Goal: Task Accomplishment & Management: Complete application form

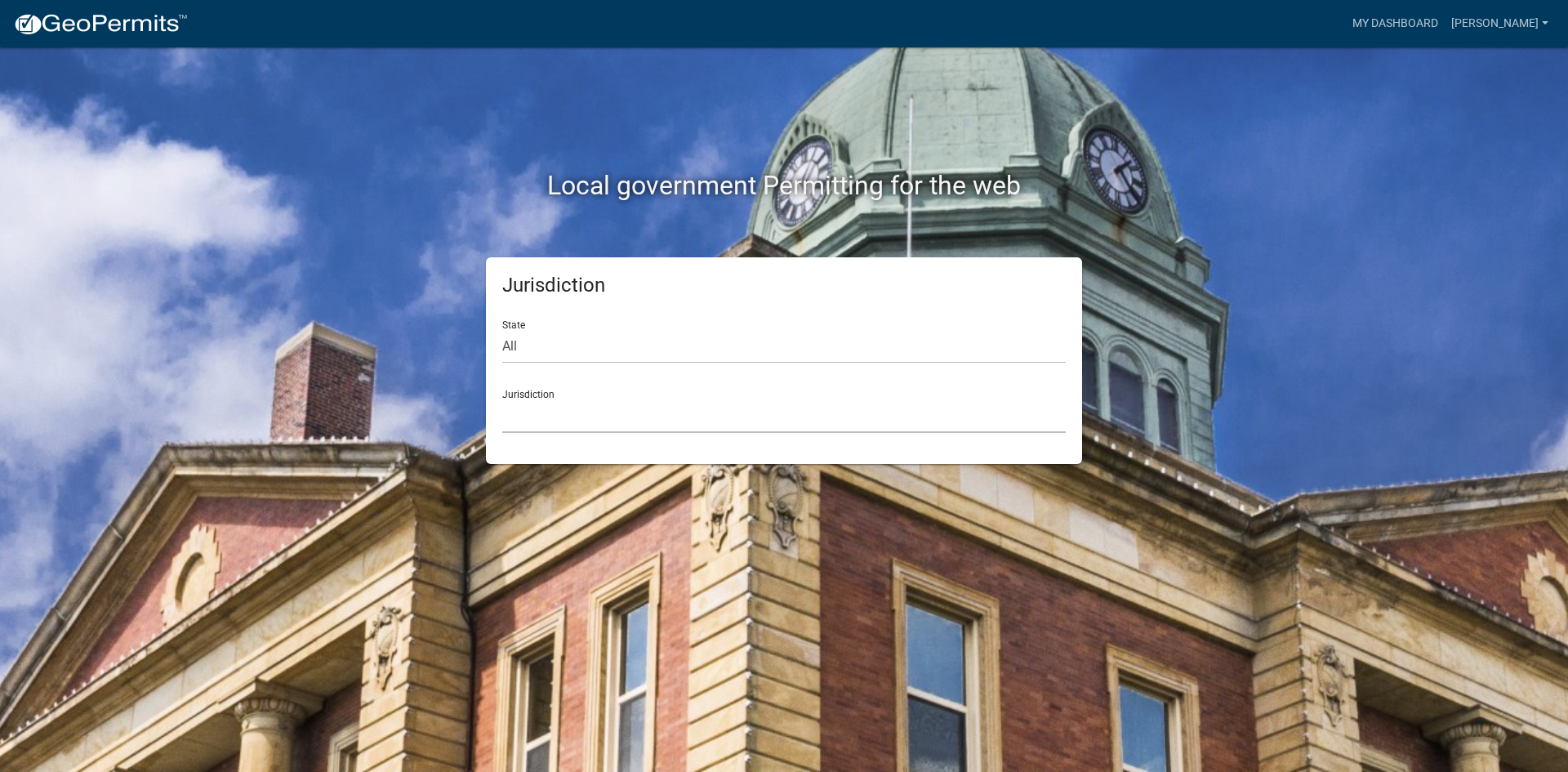
click at [646, 423] on select "[GEOGRAPHIC_DATA], [US_STATE] [GEOGRAPHIC_DATA], [US_STATE][PERSON_NAME][GEOGRA…" at bounding box center [784, 416] width 564 height 33
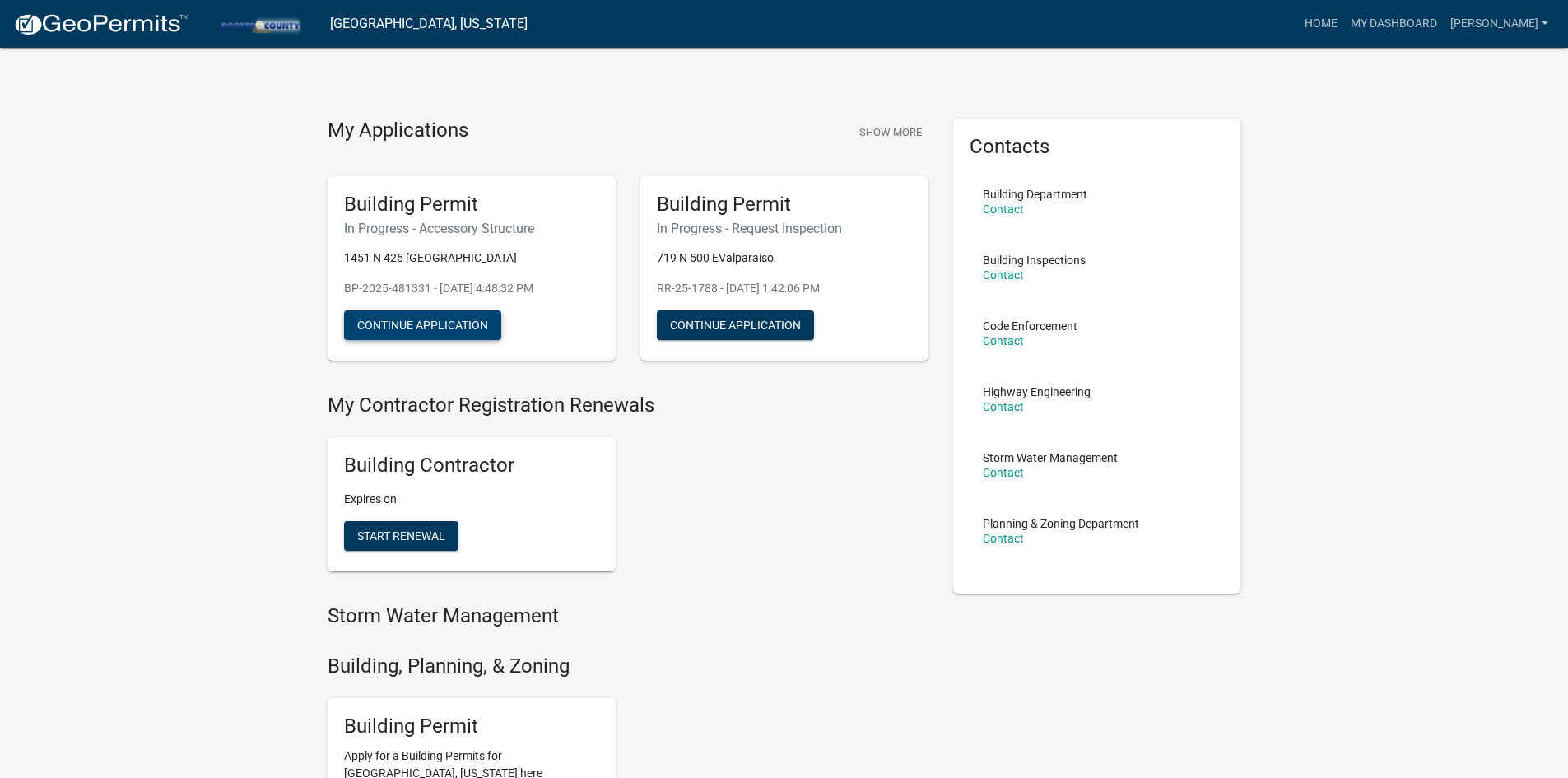
click at [402, 326] on button "Continue Application" at bounding box center [422, 325] width 158 height 30
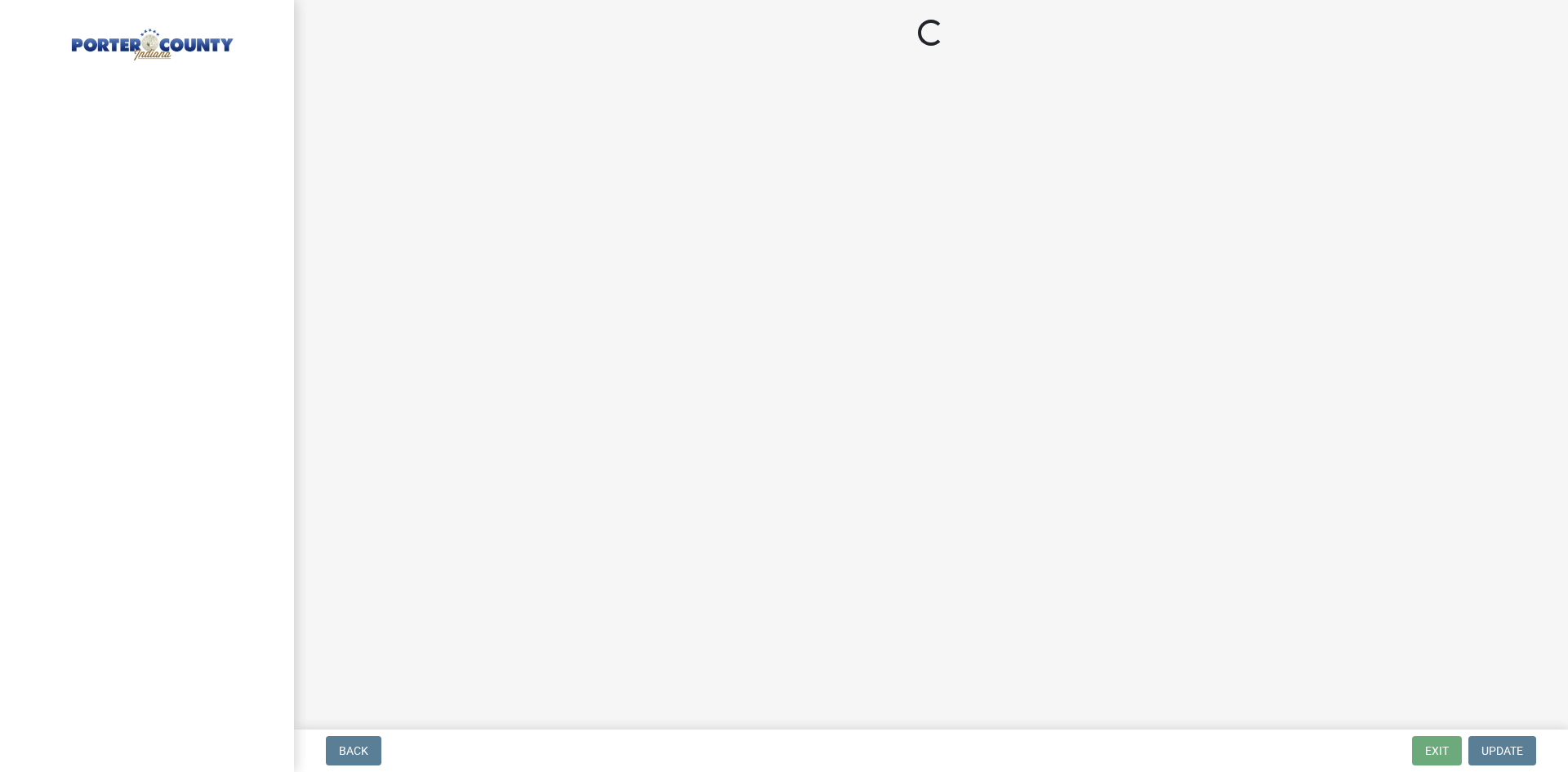
select select "de31ad38-eab4-417a-a8ac-eccf8406b967"
select select "968dc824-c675-4889-9261-eecf15873776"
select select "3cff20c0-3f0c-46d5-8ea1-4d56f0396f42"
select select "d63a0ebc-b44d-481d-ab70-ec75eba29316"
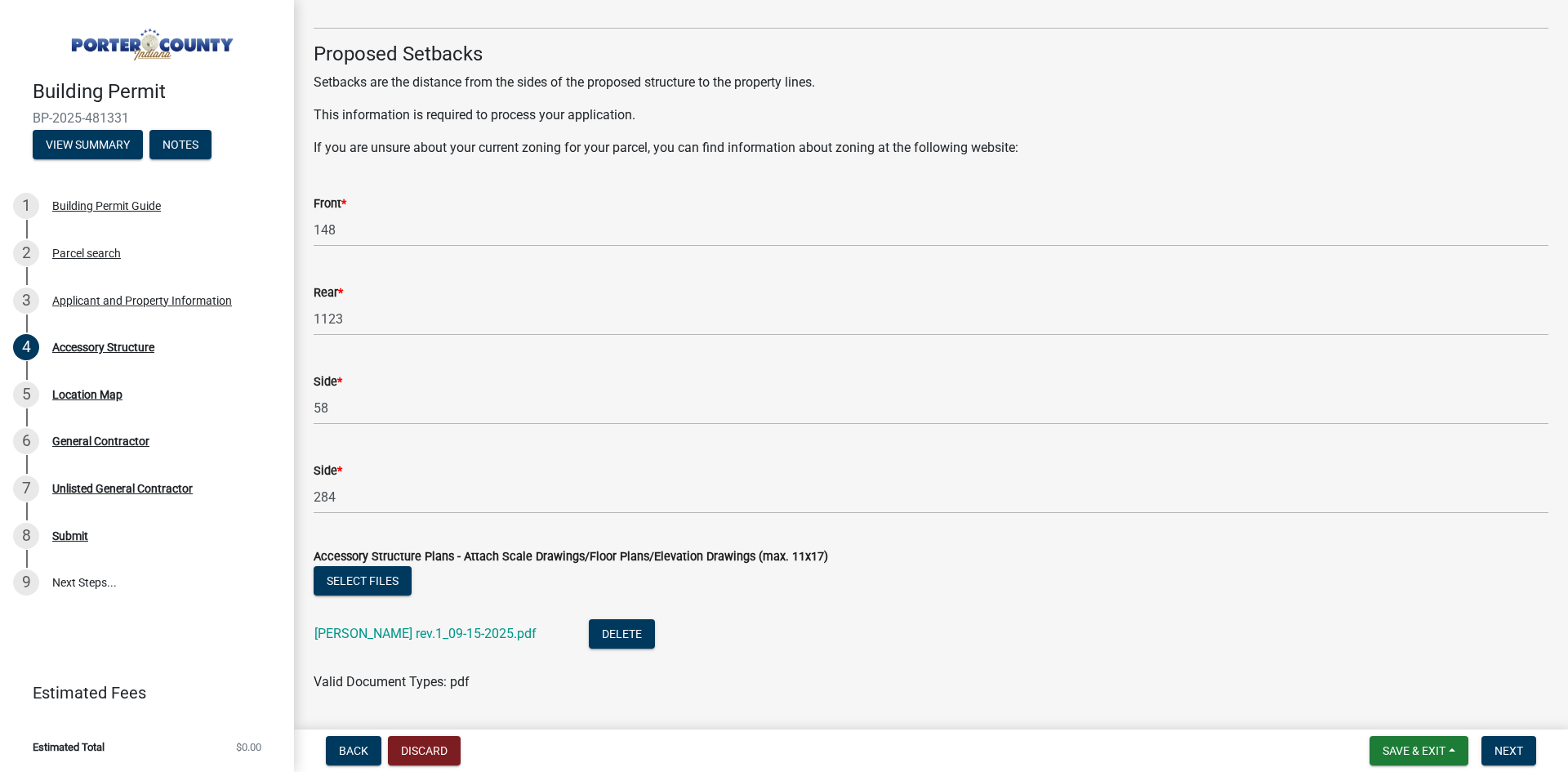
scroll to position [2799, 0]
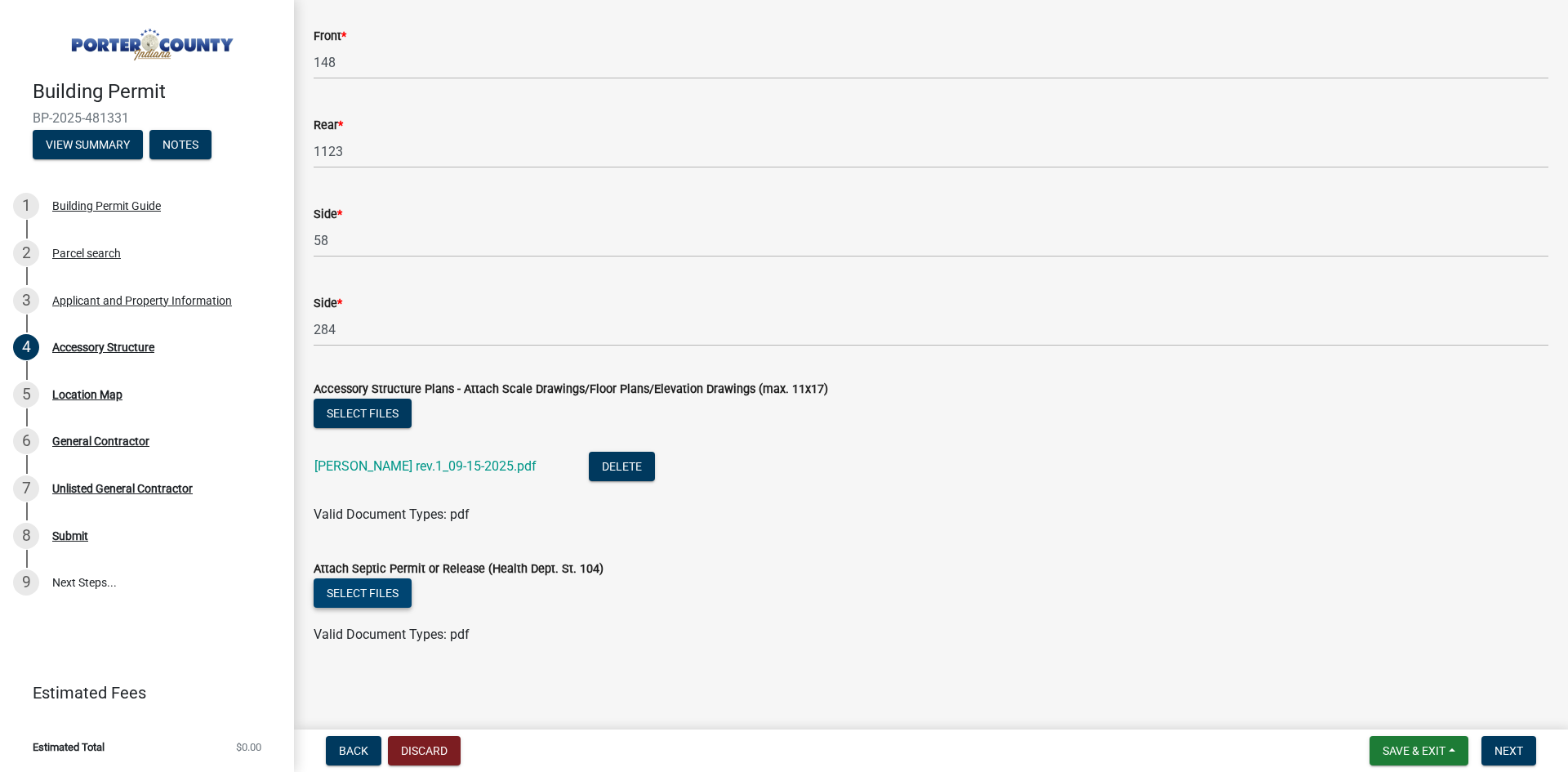
click at [398, 606] on button "Select files" at bounding box center [363, 593] width 98 height 30
click at [366, 592] on button "Select files" at bounding box center [363, 593] width 98 height 30
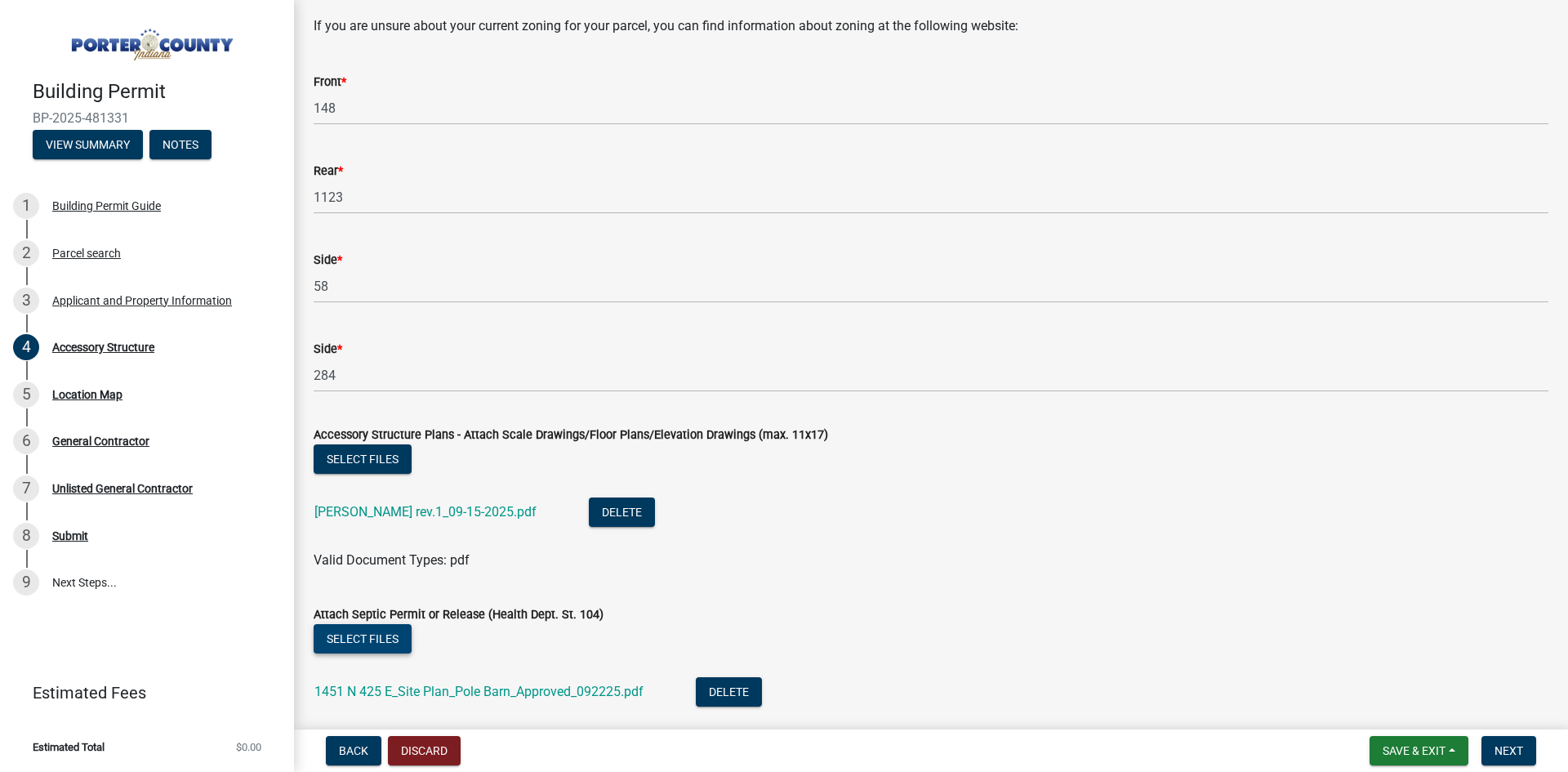
scroll to position [2859, 0]
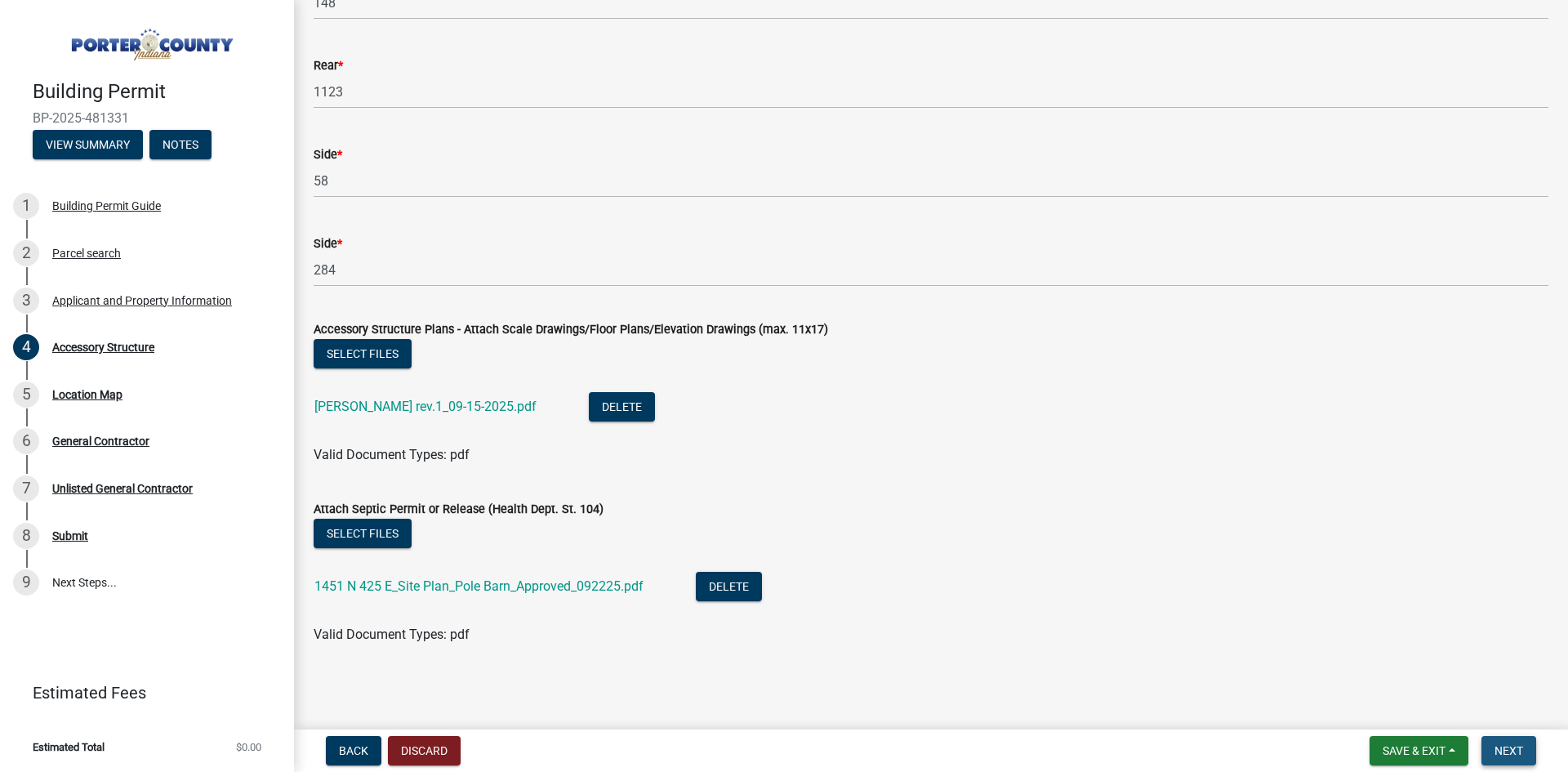
click at [1512, 754] on span "Next" at bounding box center [1508, 749] width 29 height 13
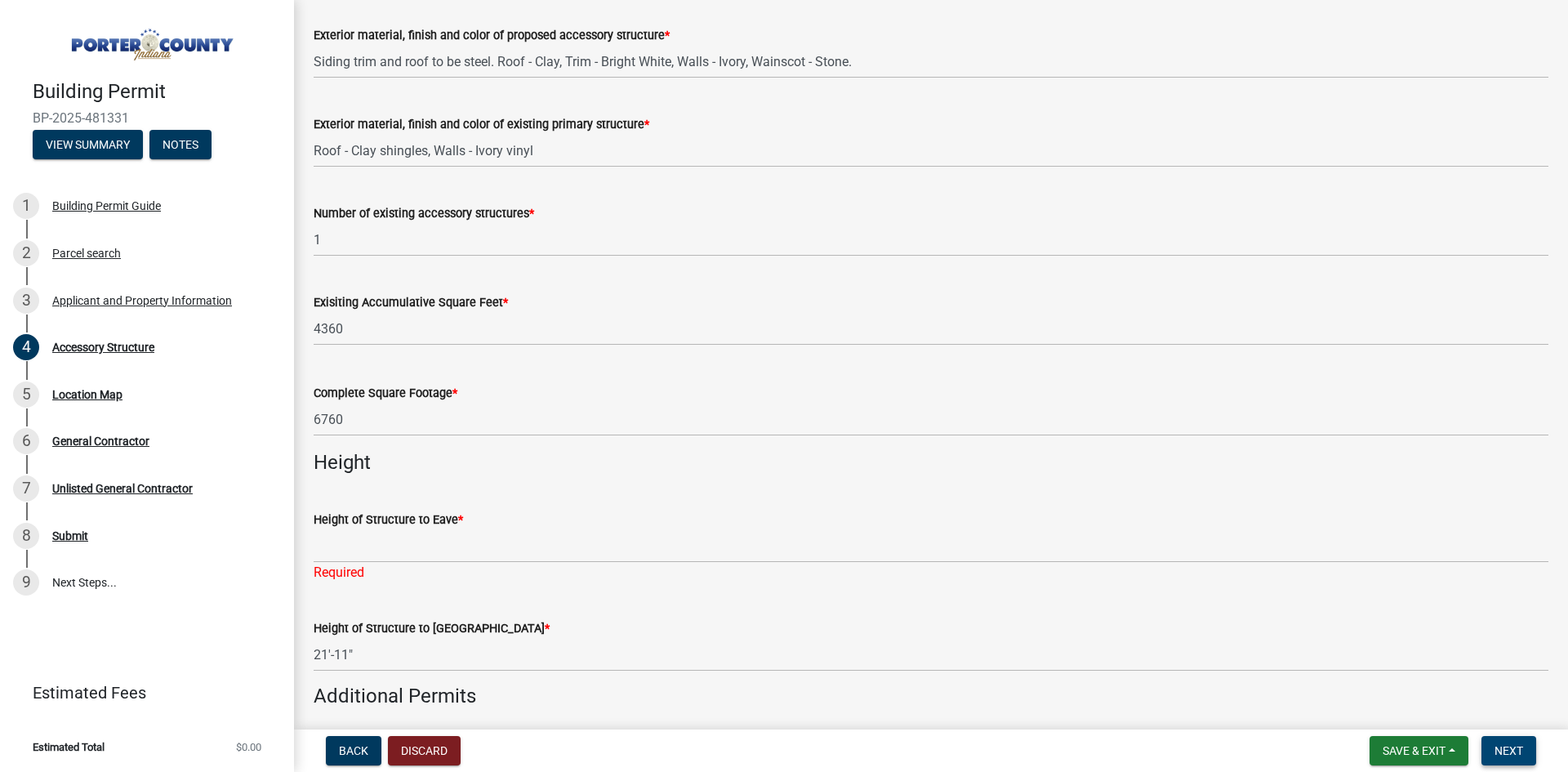
scroll to position [1735, 0]
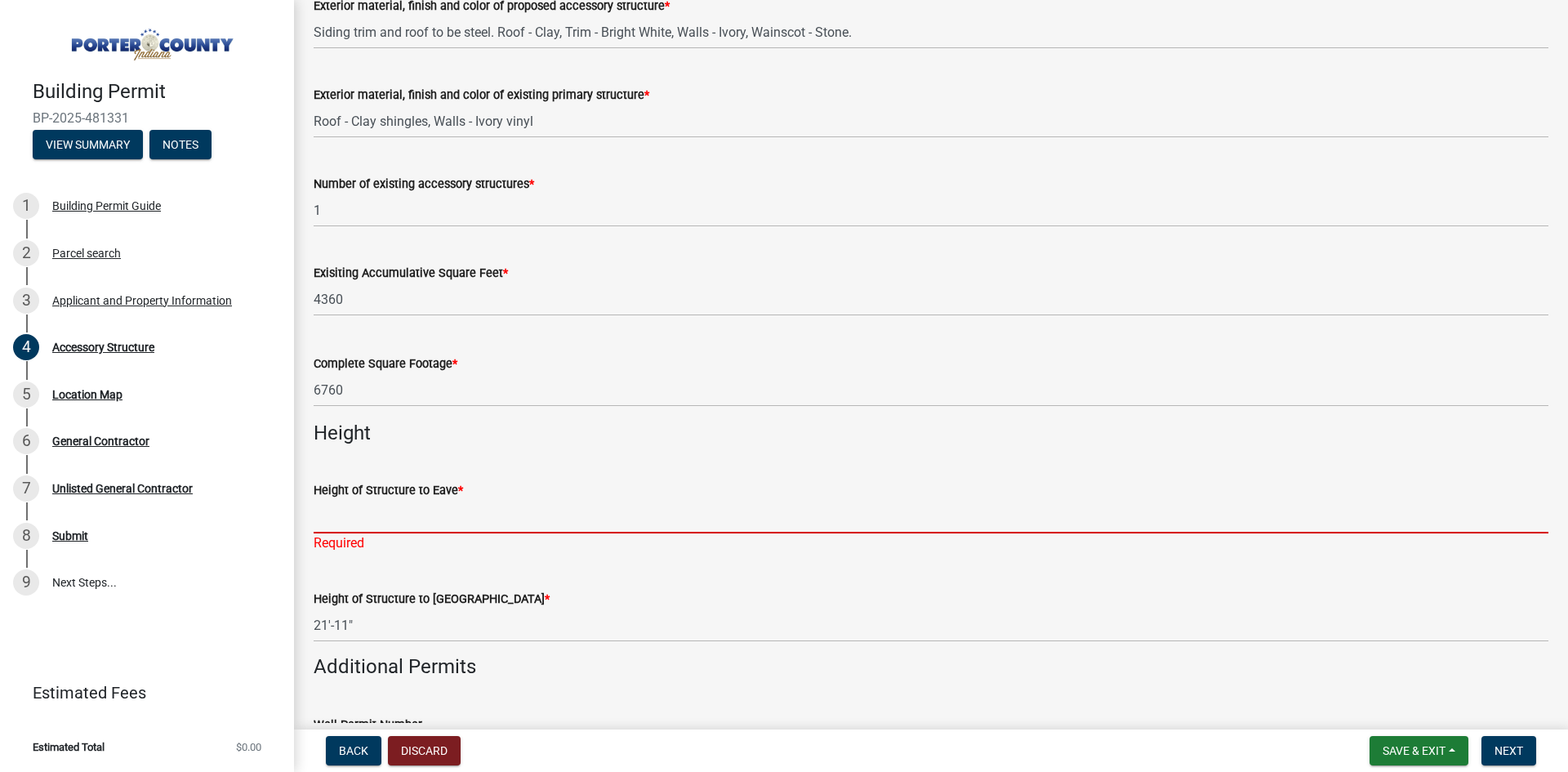
click at [536, 520] on input "Height of Structure to Eave *" at bounding box center [931, 516] width 1235 height 33
click at [474, 522] on input "Height of Structure to Eave *" at bounding box center [931, 516] width 1235 height 33
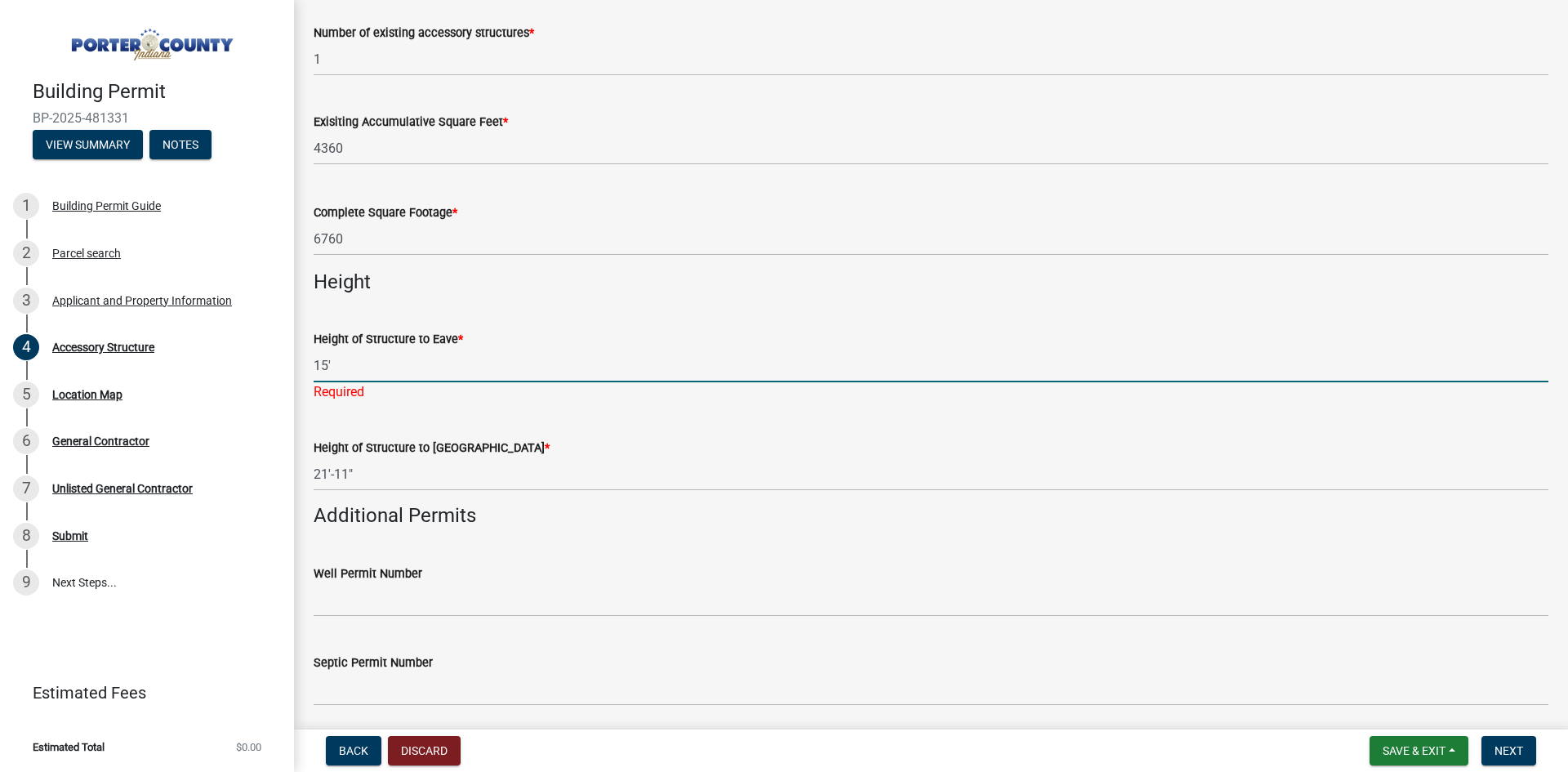
scroll to position [1898, 0]
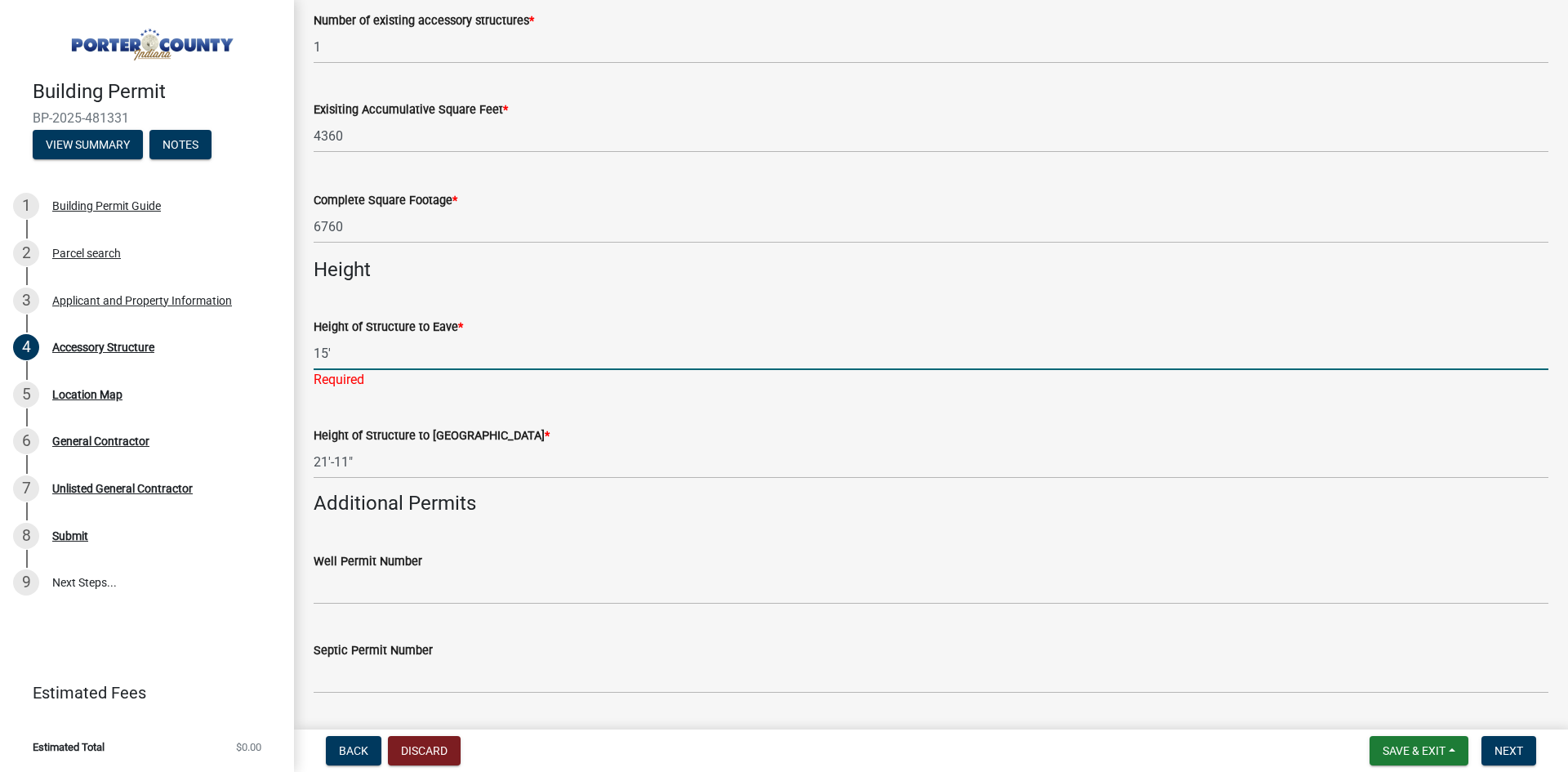
type input "15'"
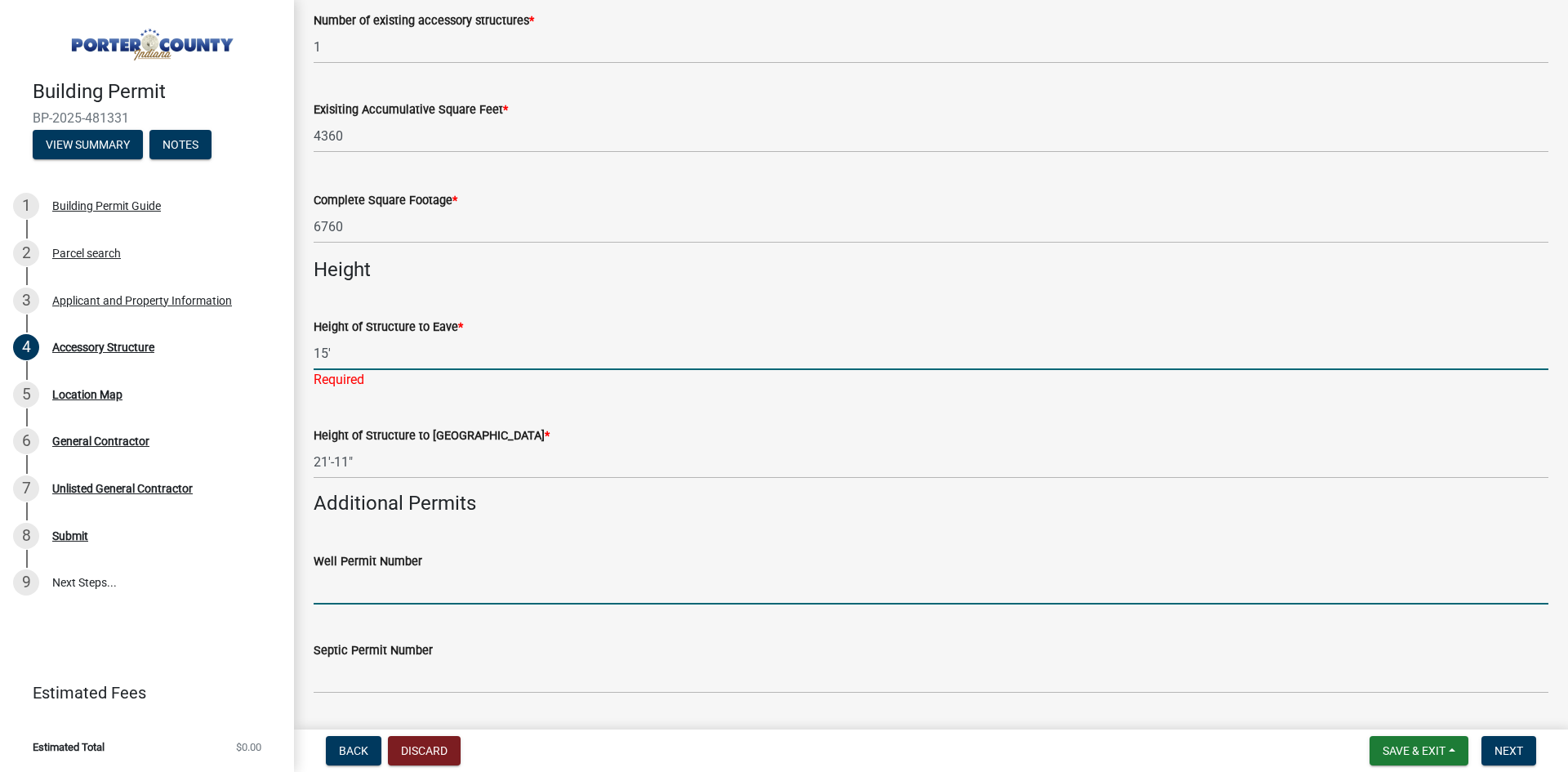
click at [429, 580] on input "Well Permit Number" at bounding box center [931, 587] width 1235 height 33
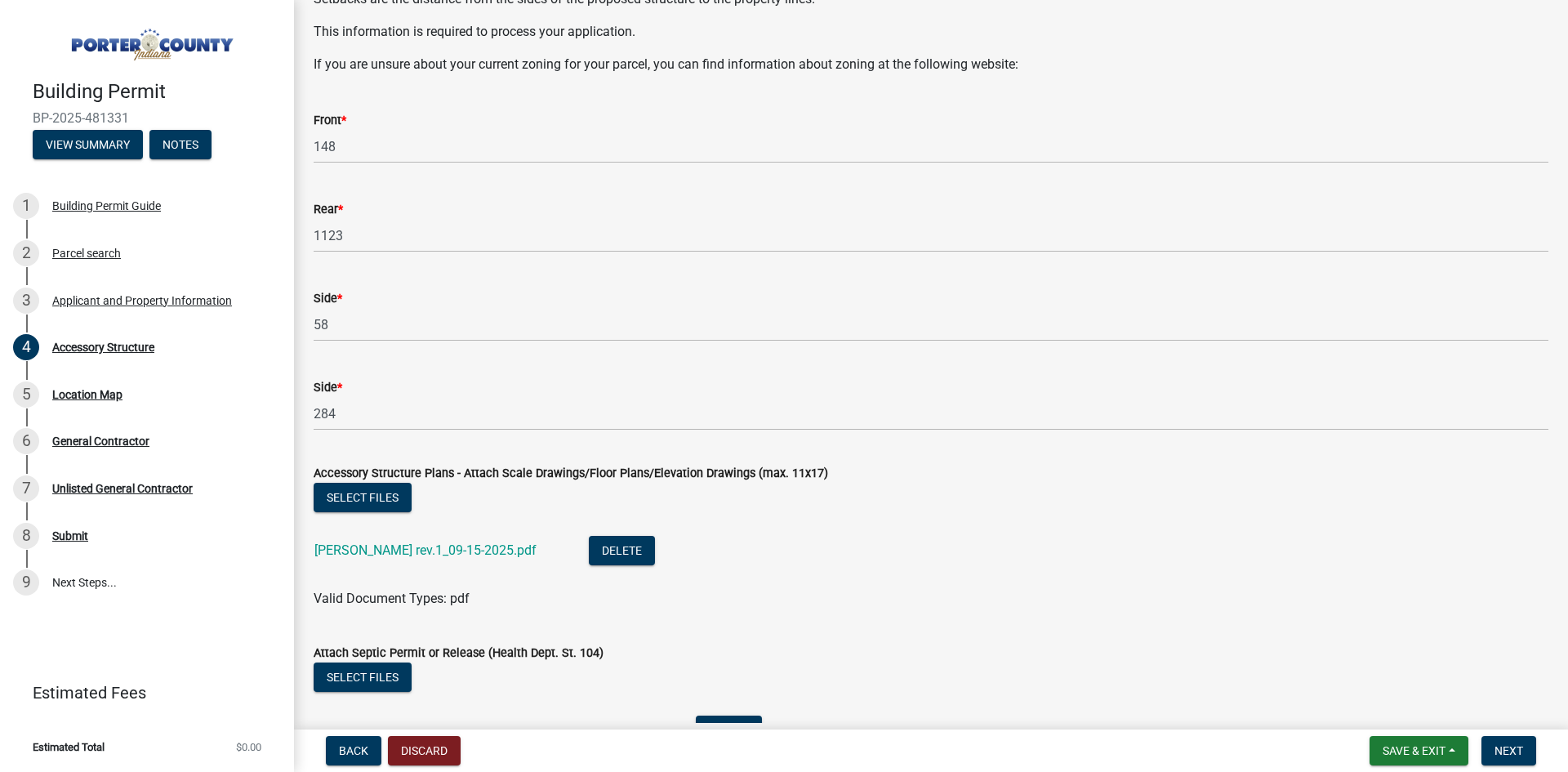
scroll to position [2859, 0]
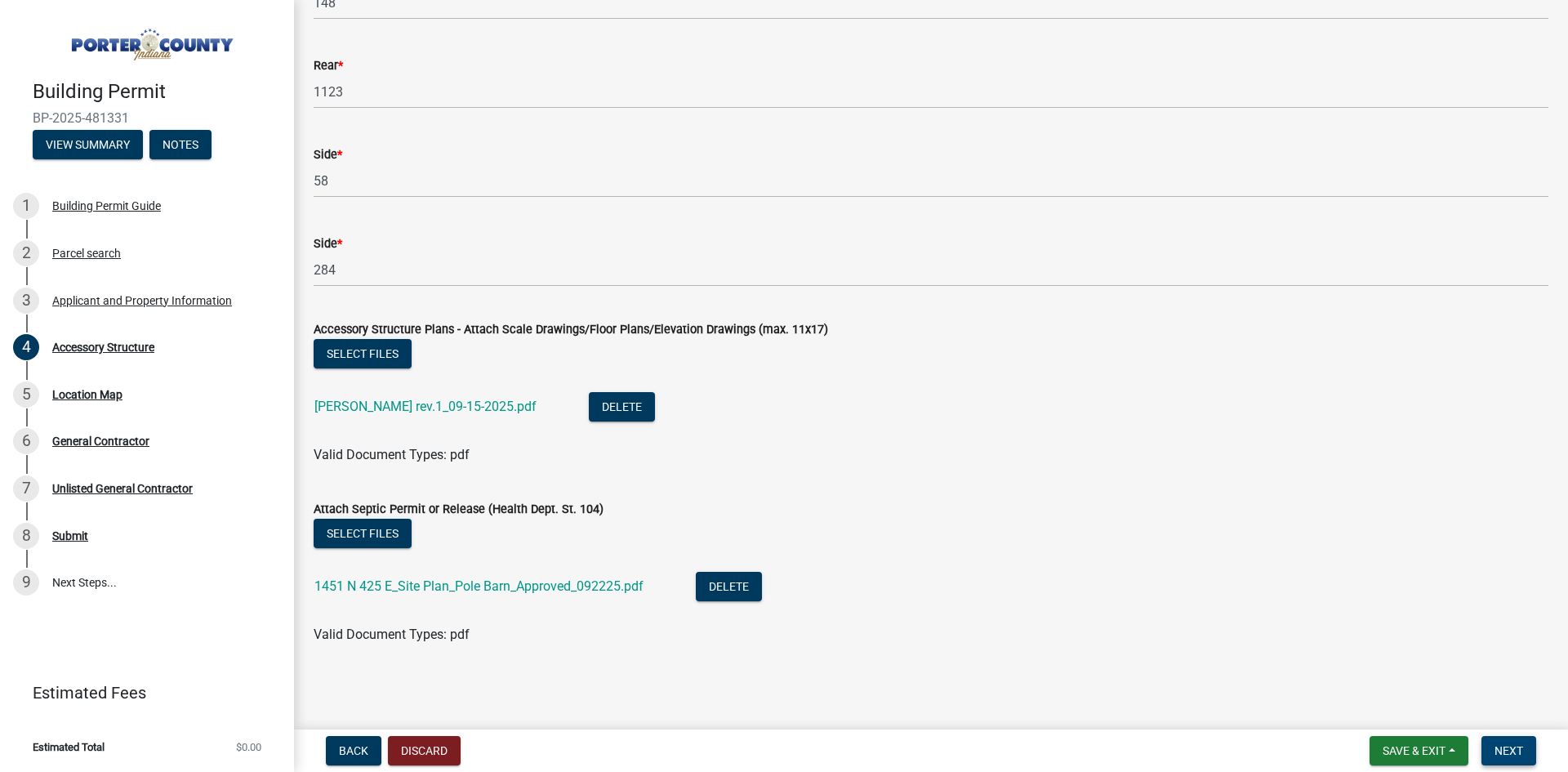
click at [1515, 755] on span "Next" at bounding box center [1508, 749] width 29 height 13
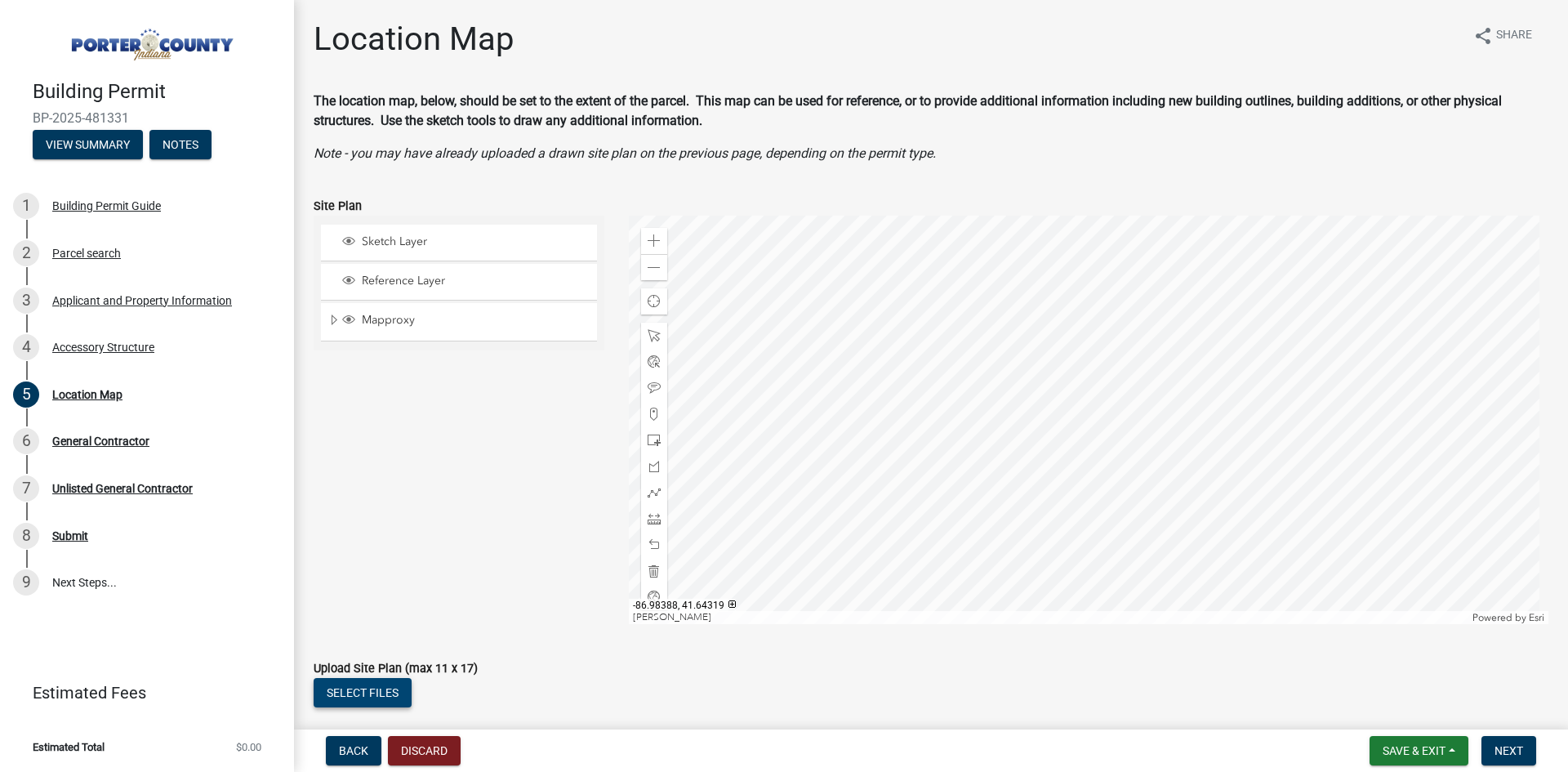
click at [349, 695] on button "Select files" at bounding box center [363, 692] width 98 height 30
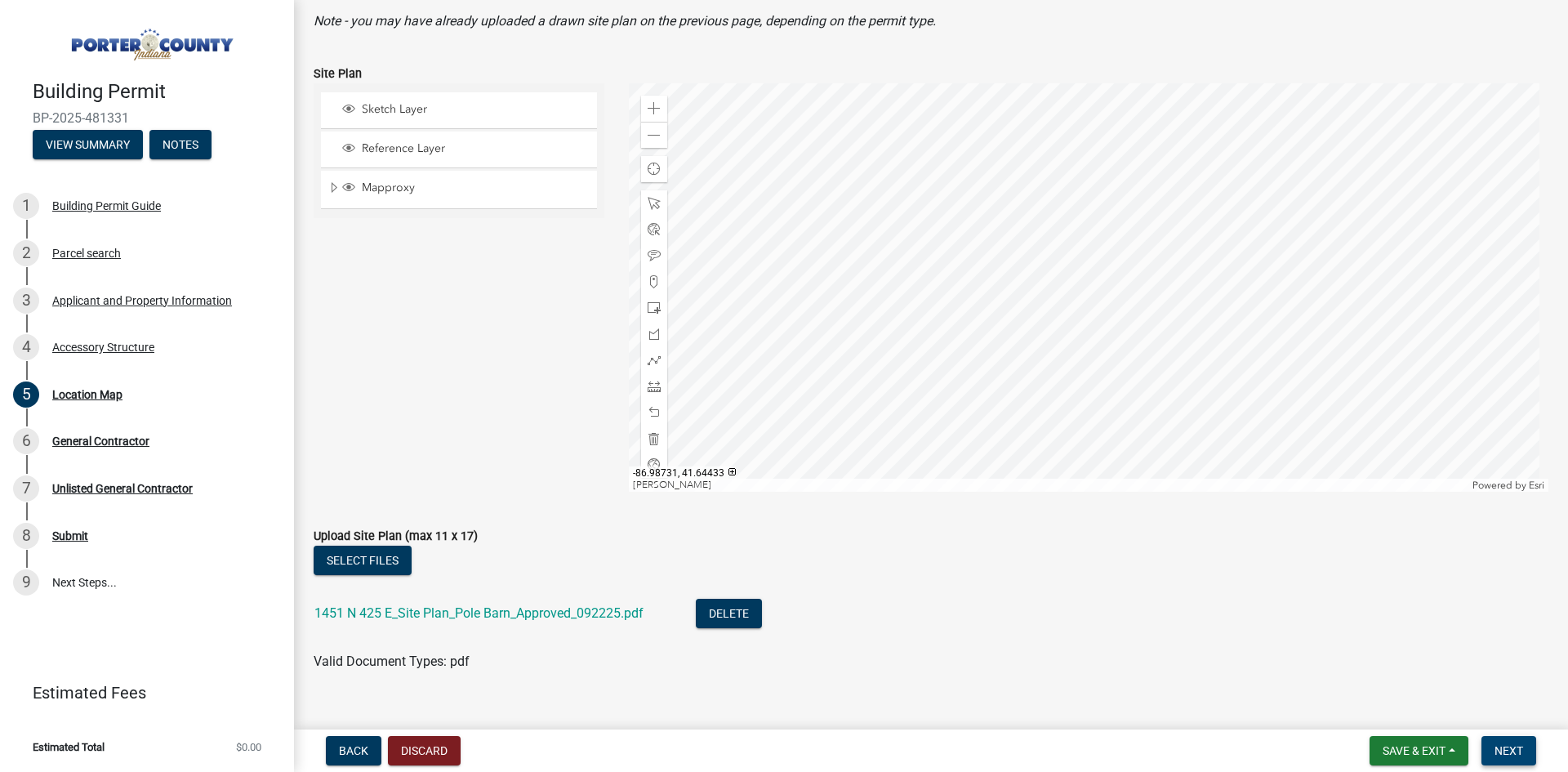
click at [1523, 754] on span "Next" at bounding box center [1508, 749] width 29 height 13
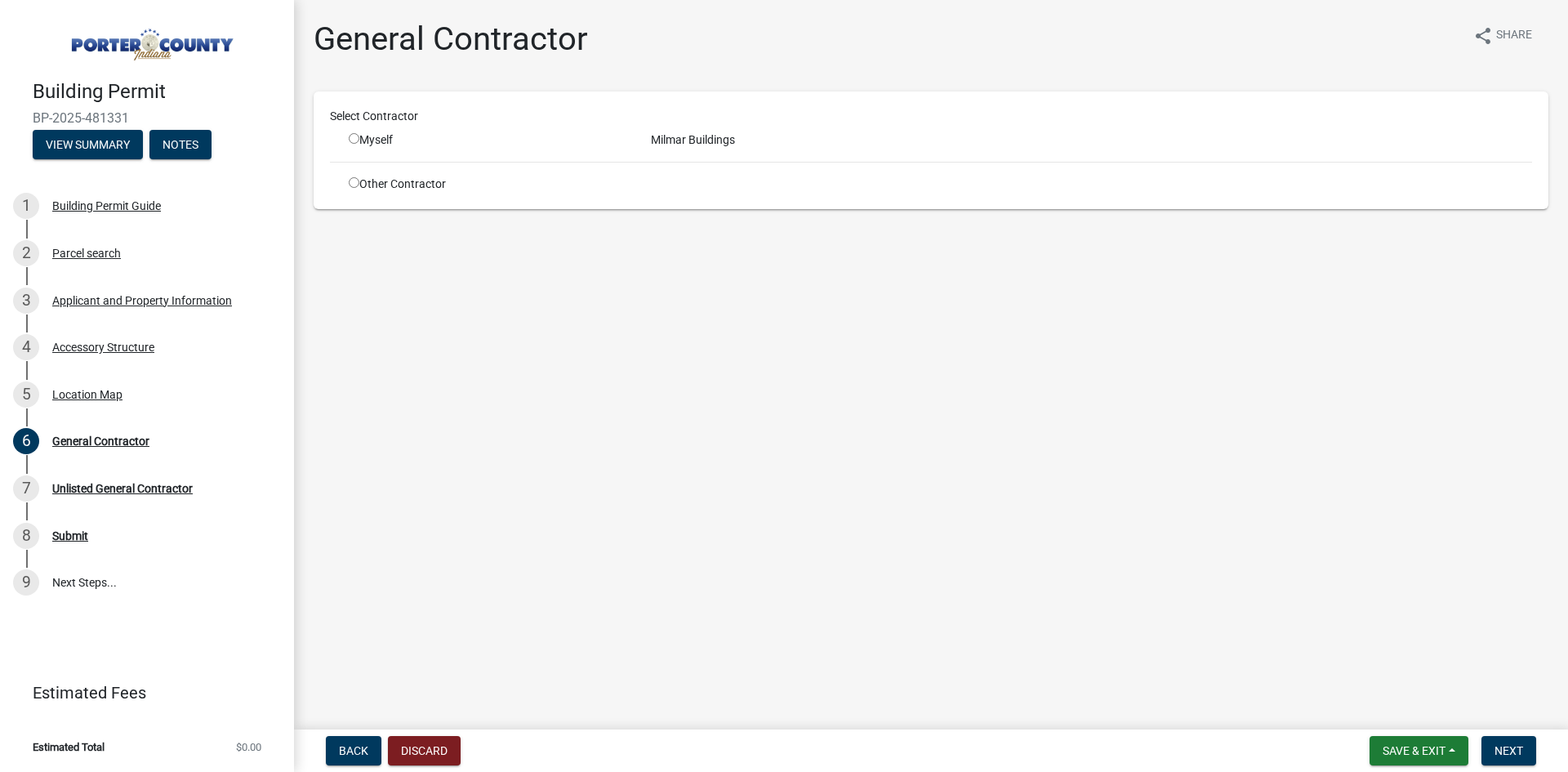
click at [377, 140] on div "Myself" at bounding box center [488, 140] width 277 height 17
click at [353, 142] on input "radio" at bounding box center [354, 138] width 11 height 11
radio input "true"
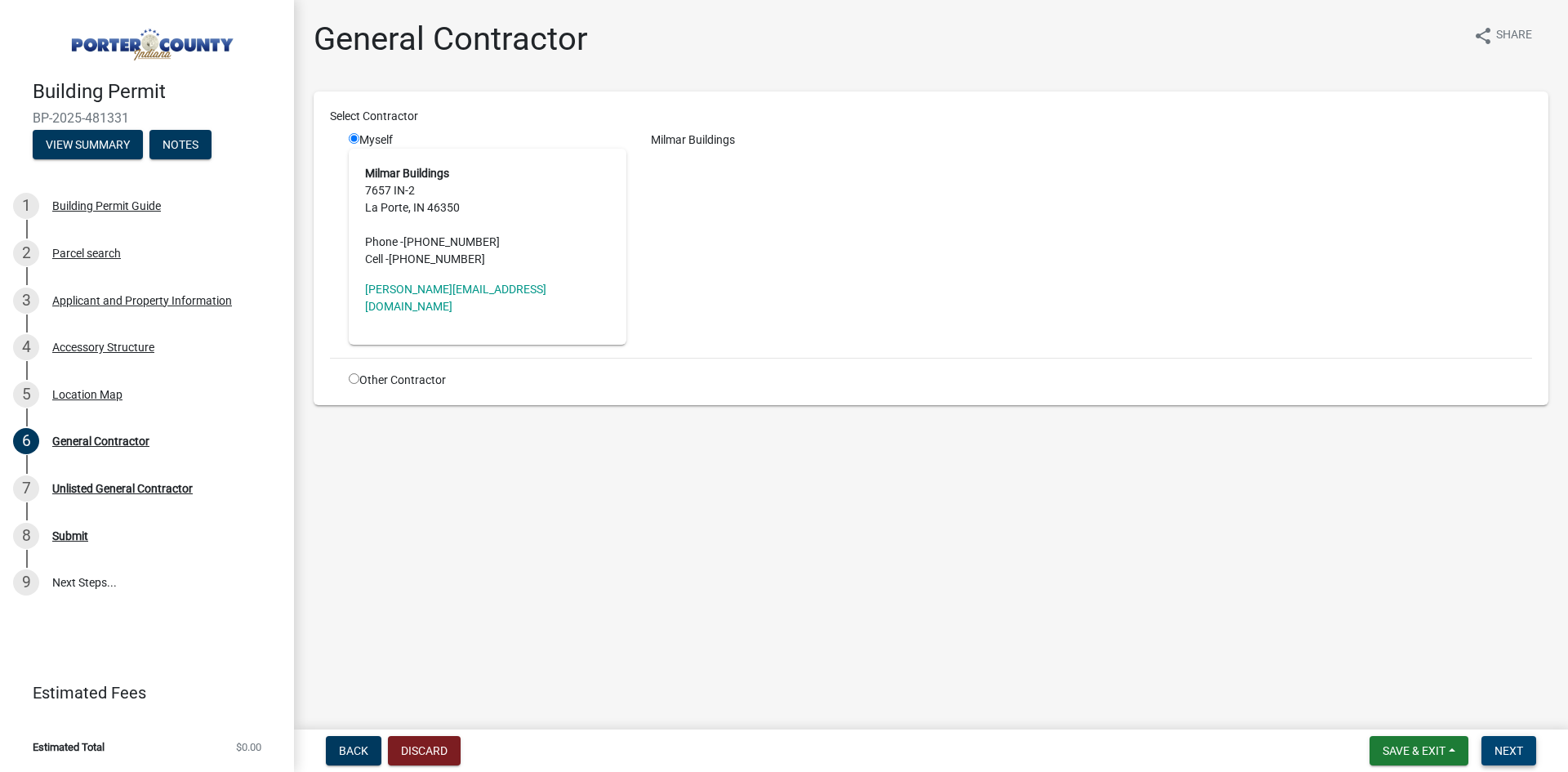
click at [1514, 757] on span "Next" at bounding box center [1508, 749] width 29 height 13
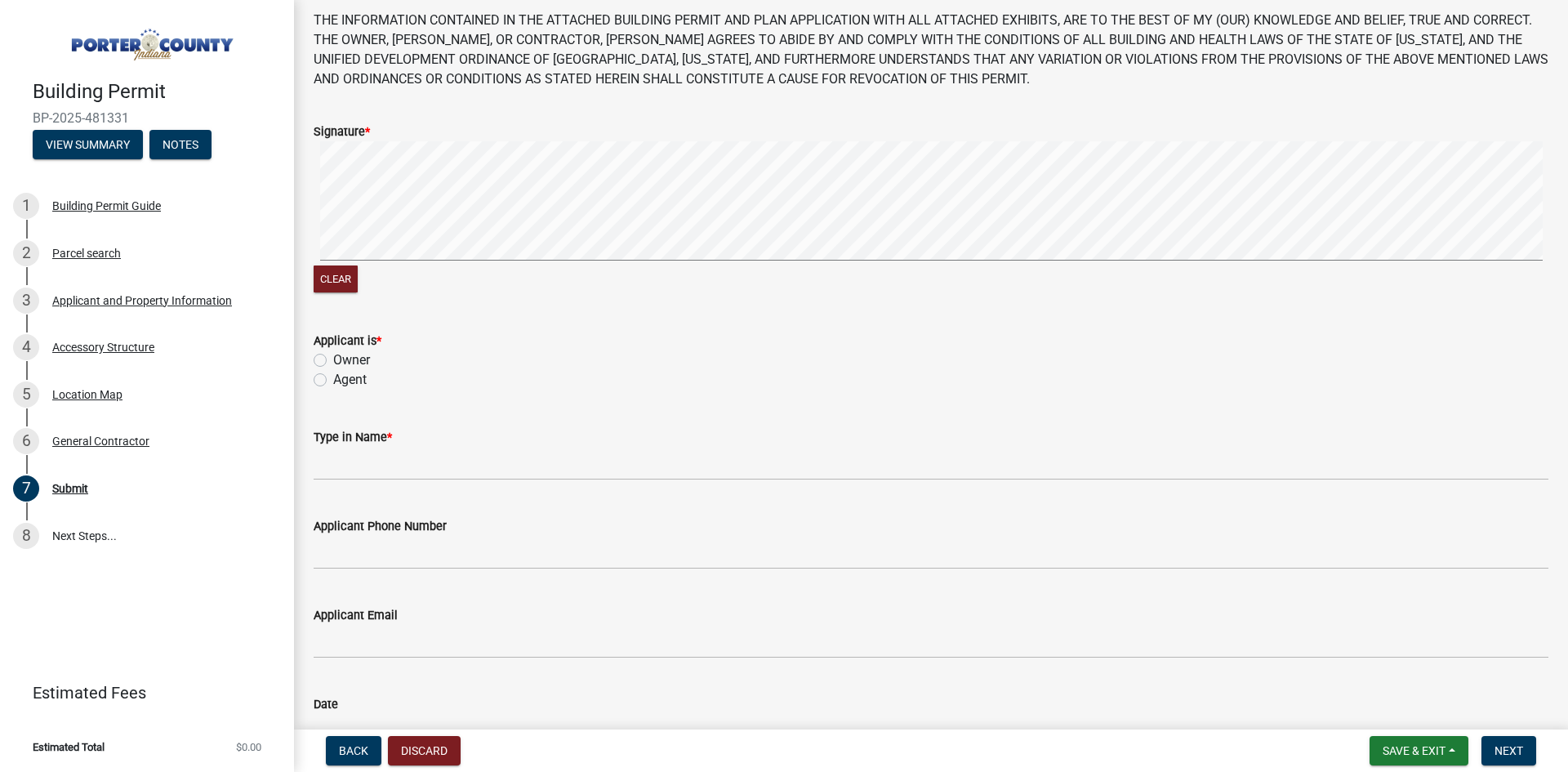
scroll to position [195, 0]
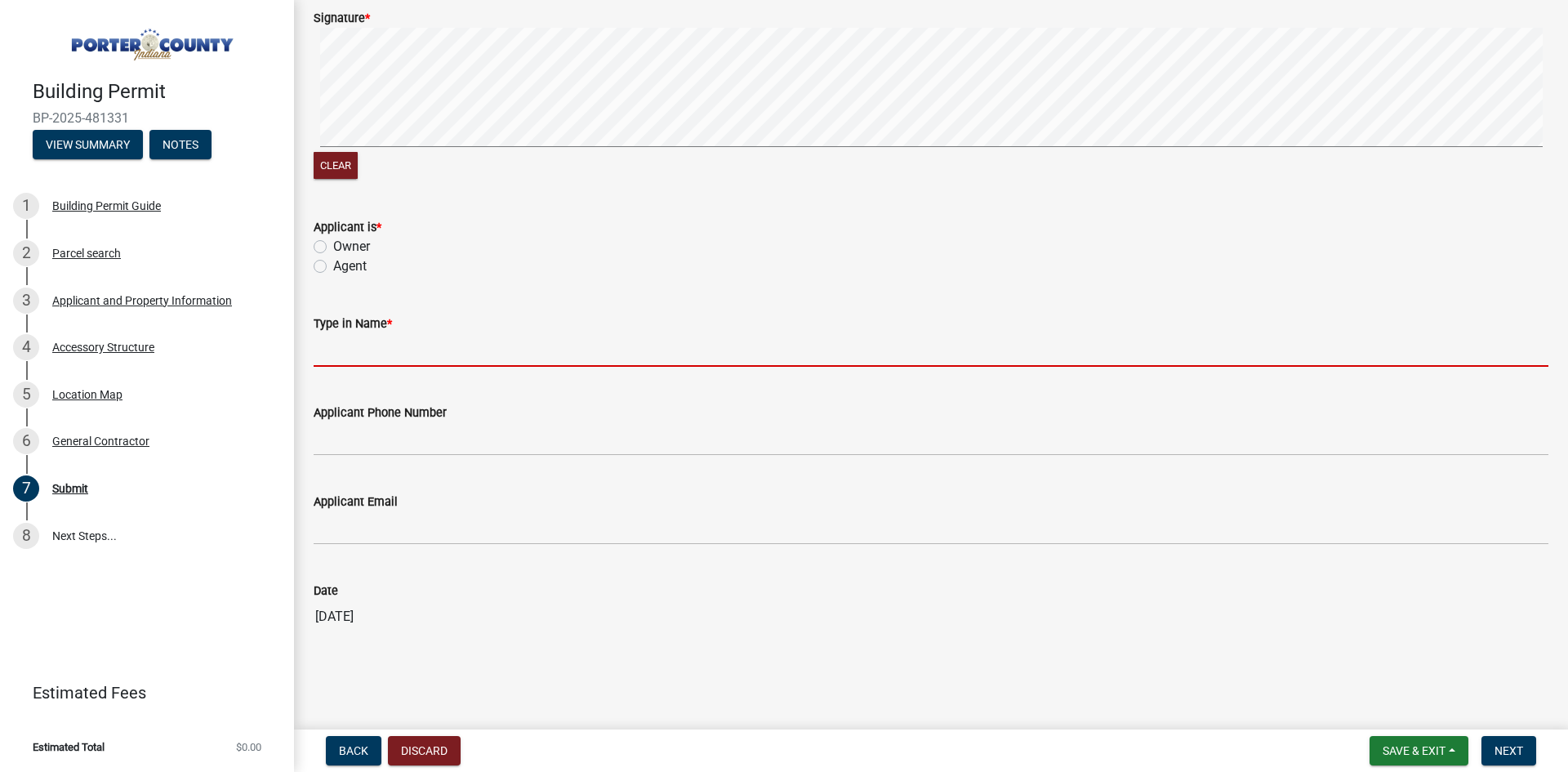
click at [383, 349] on input "Type in Name *" at bounding box center [931, 350] width 1235 height 33
type input "[PERSON_NAME]"
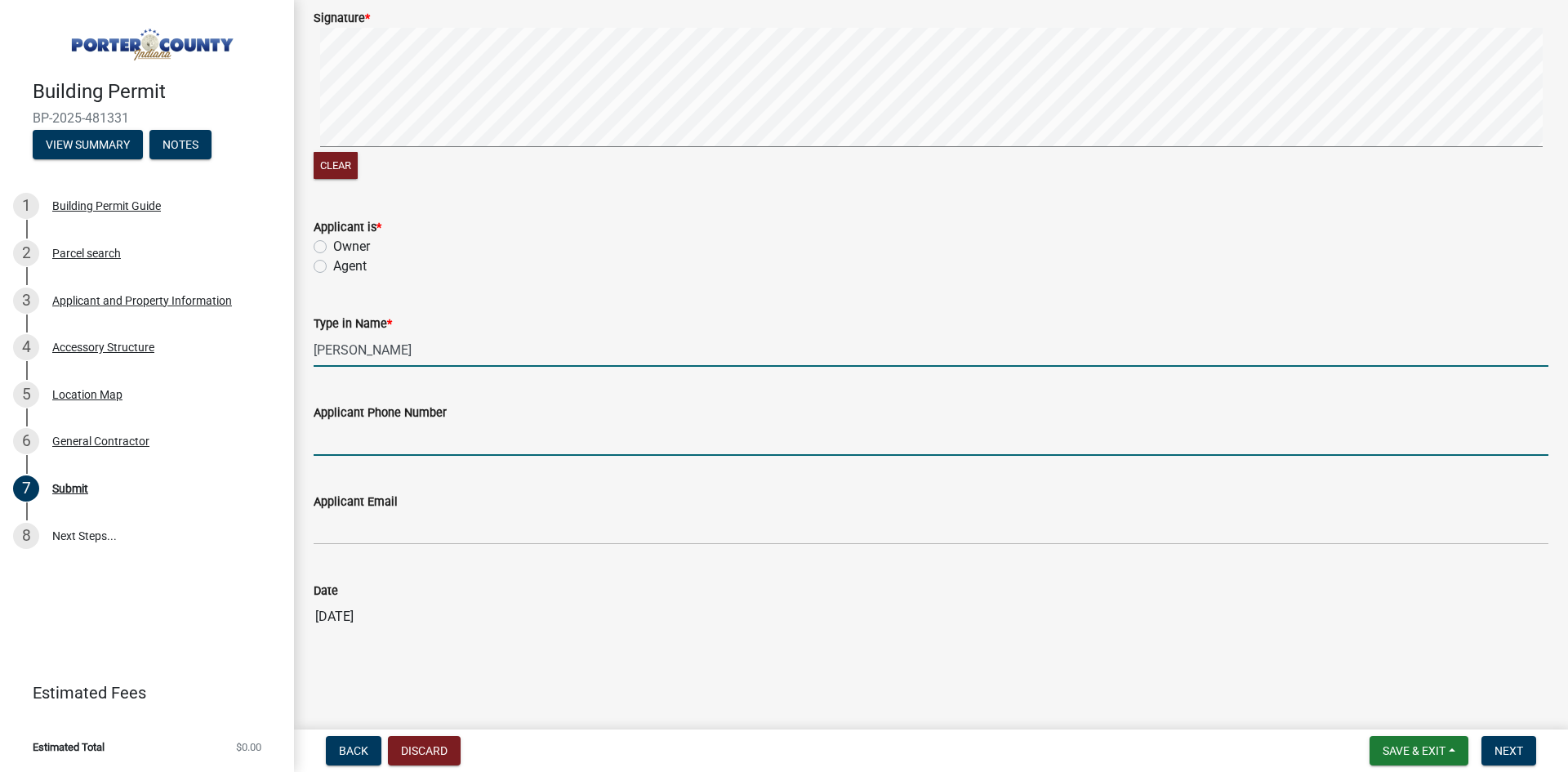
type input "5747806879"
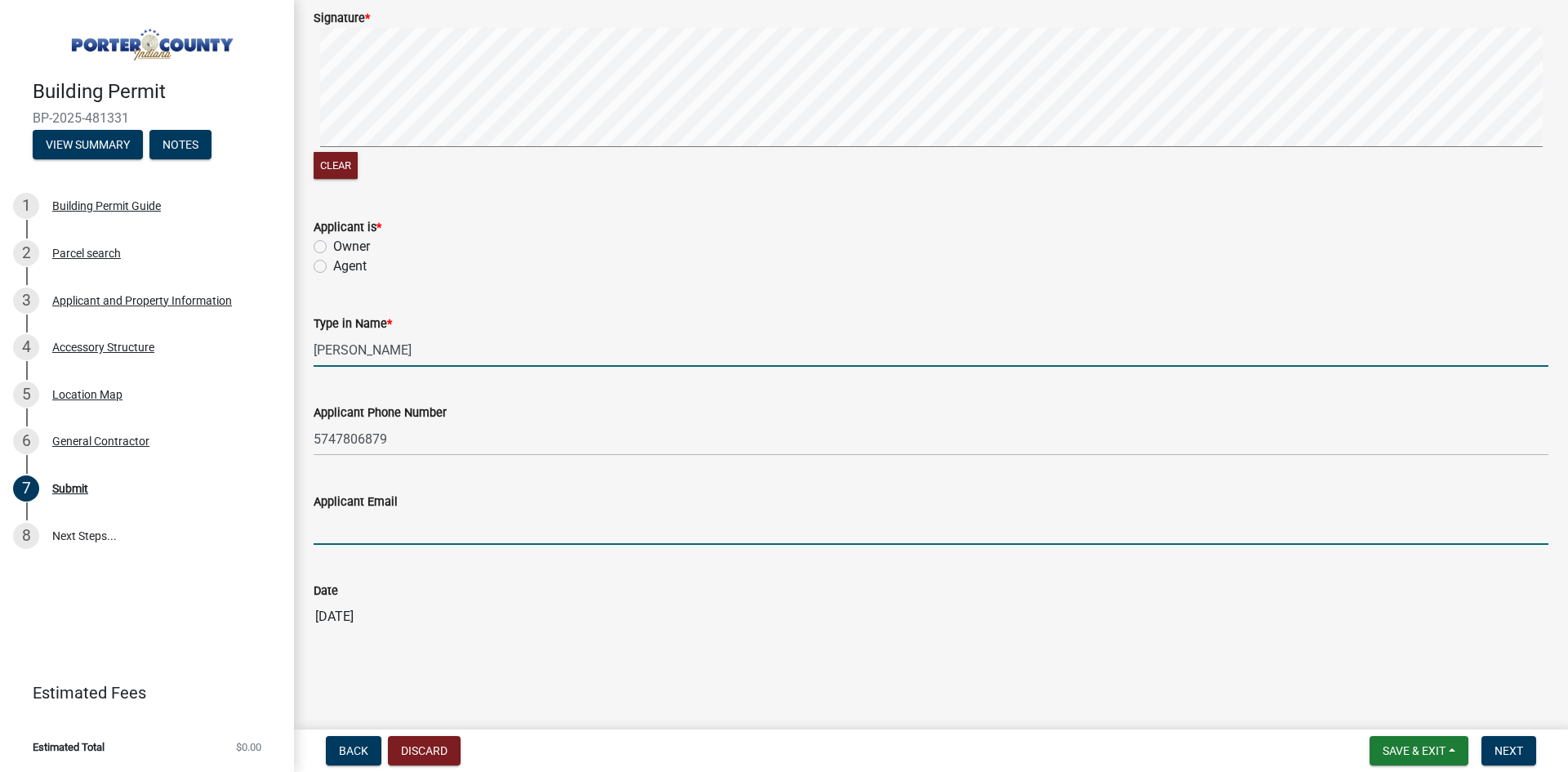
type input "[EMAIL_ADDRESS][DOMAIN_NAME]"
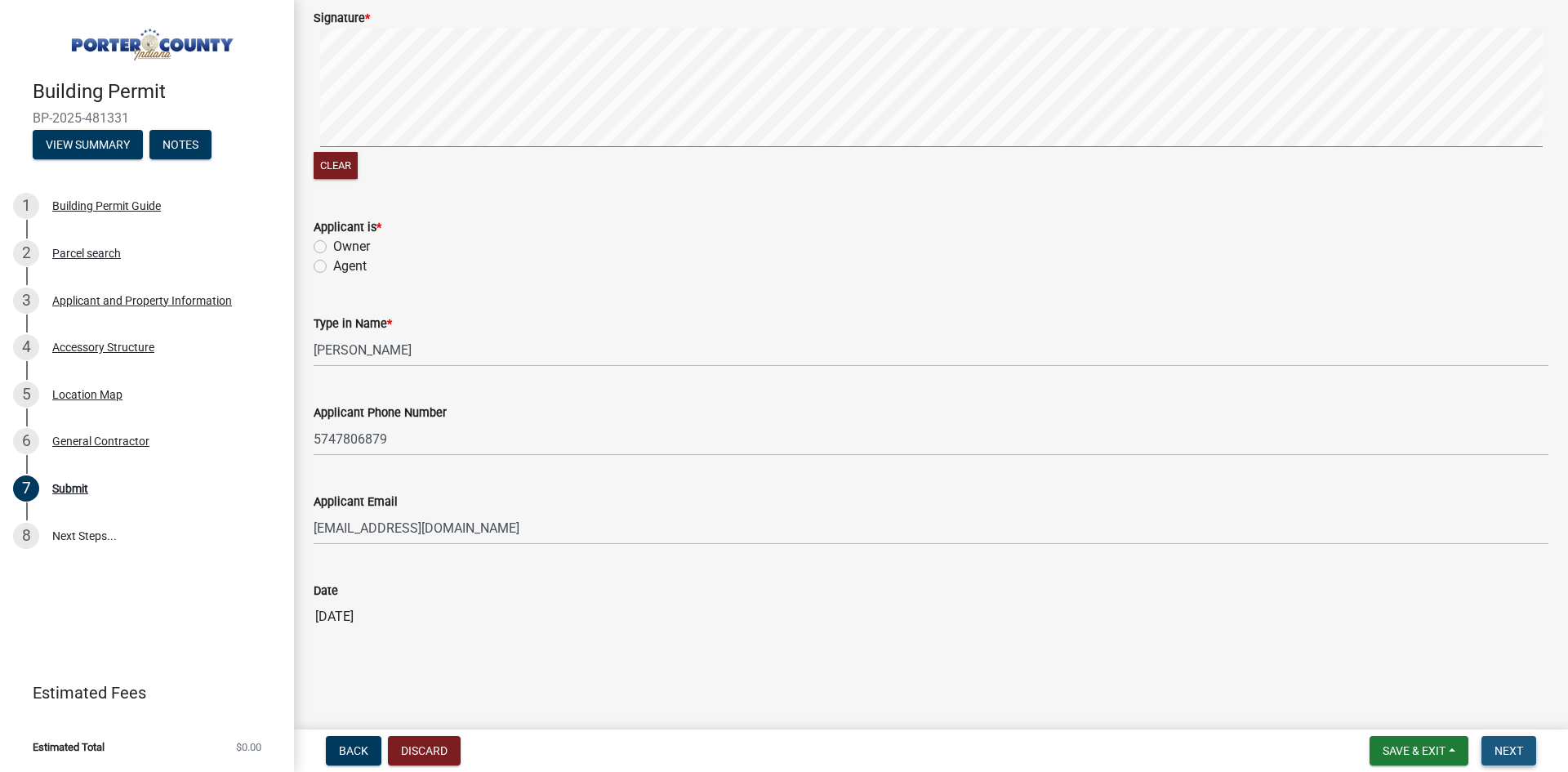
click at [1505, 760] on button "Next" at bounding box center [1509, 750] width 55 height 30
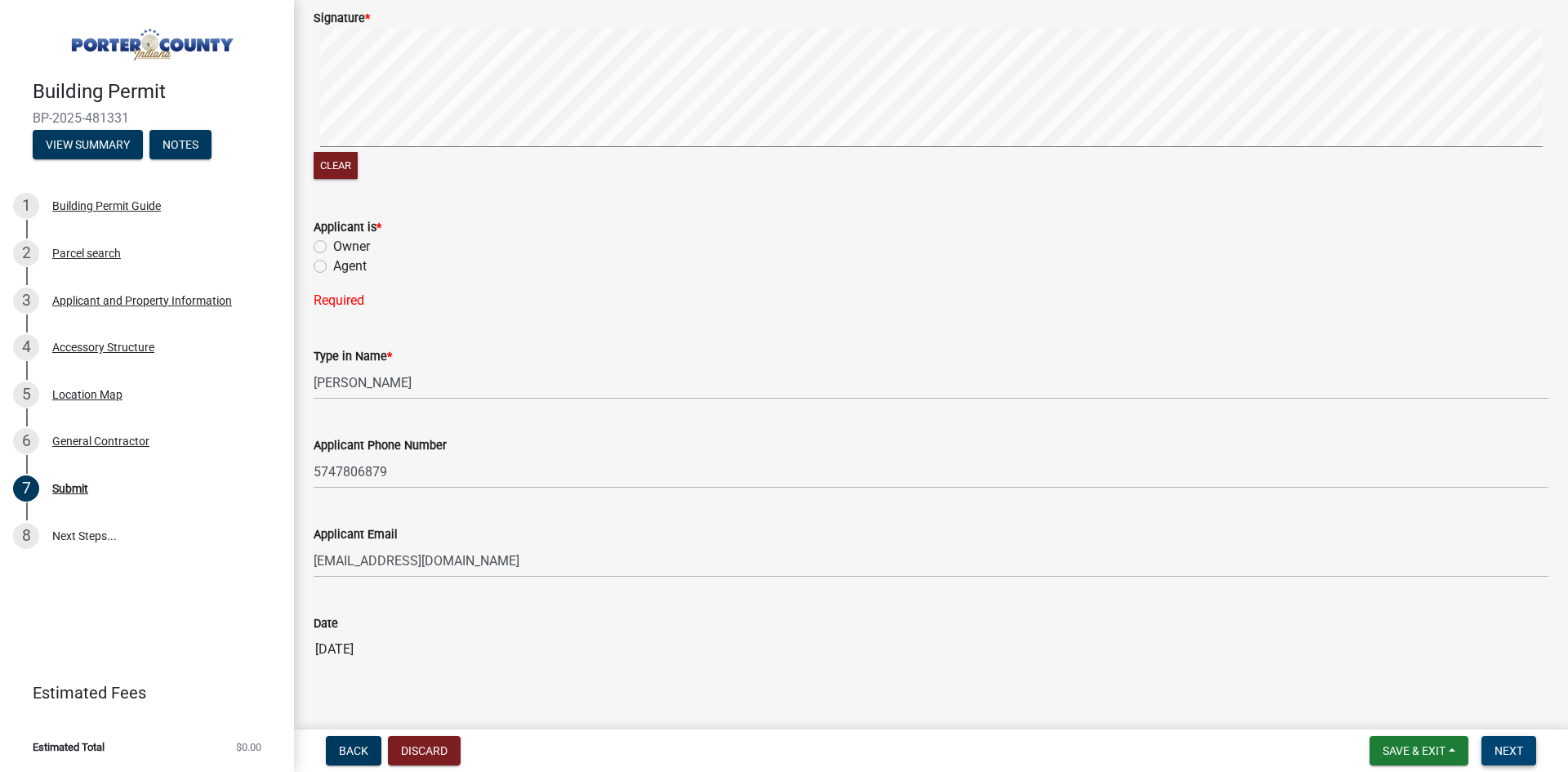
click at [1511, 756] on span "Next" at bounding box center [1508, 749] width 29 height 13
click at [1502, 751] on span "Next" at bounding box center [1508, 749] width 29 height 13
click at [333, 269] on label "Agent" at bounding box center [350, 267] width 33 height 20
click at [333, 267] on input "Agent" at bounding box center [338, 262] width 11 height 11
radio input "true"
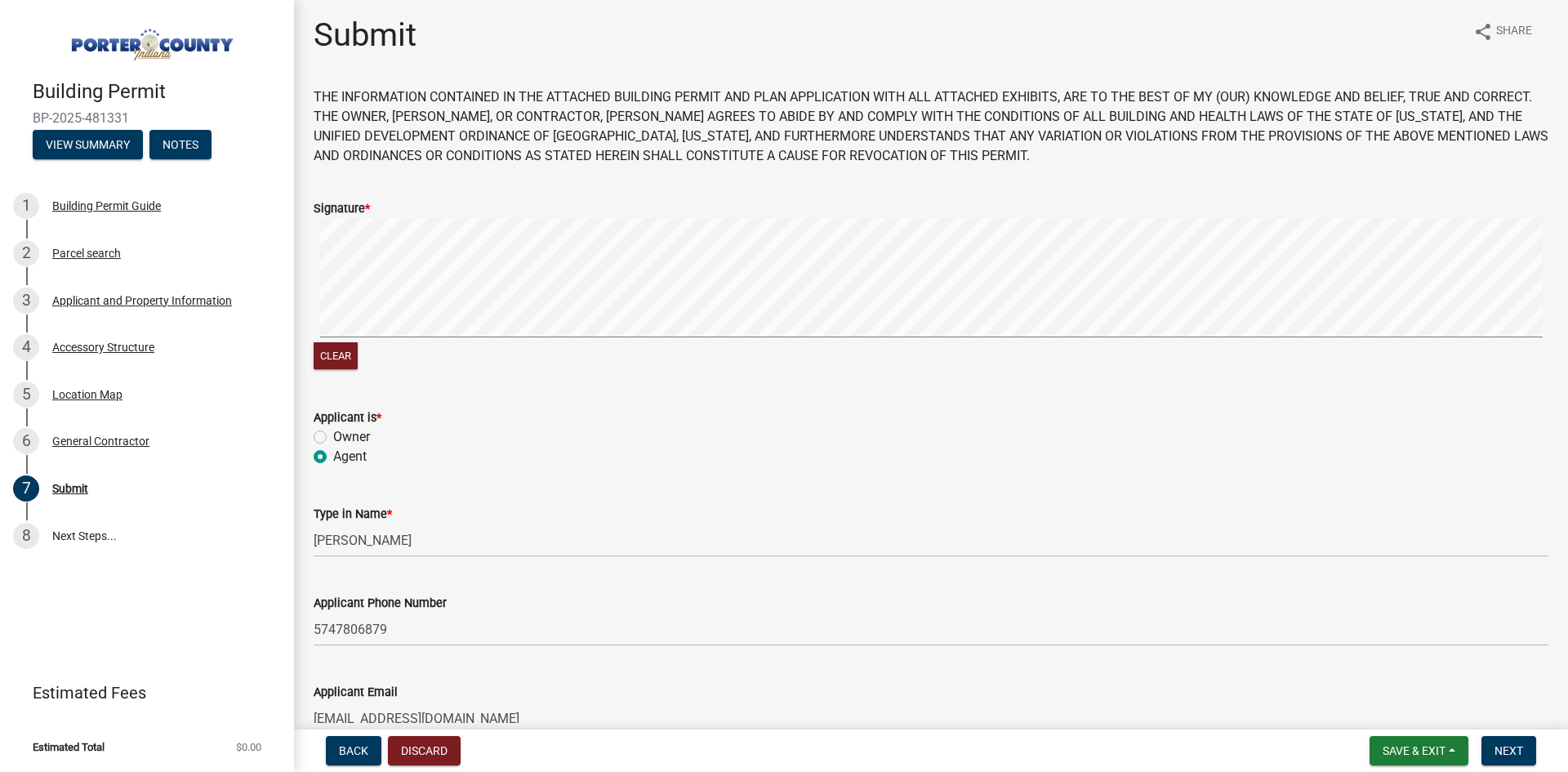
scroll to position [0, 0]
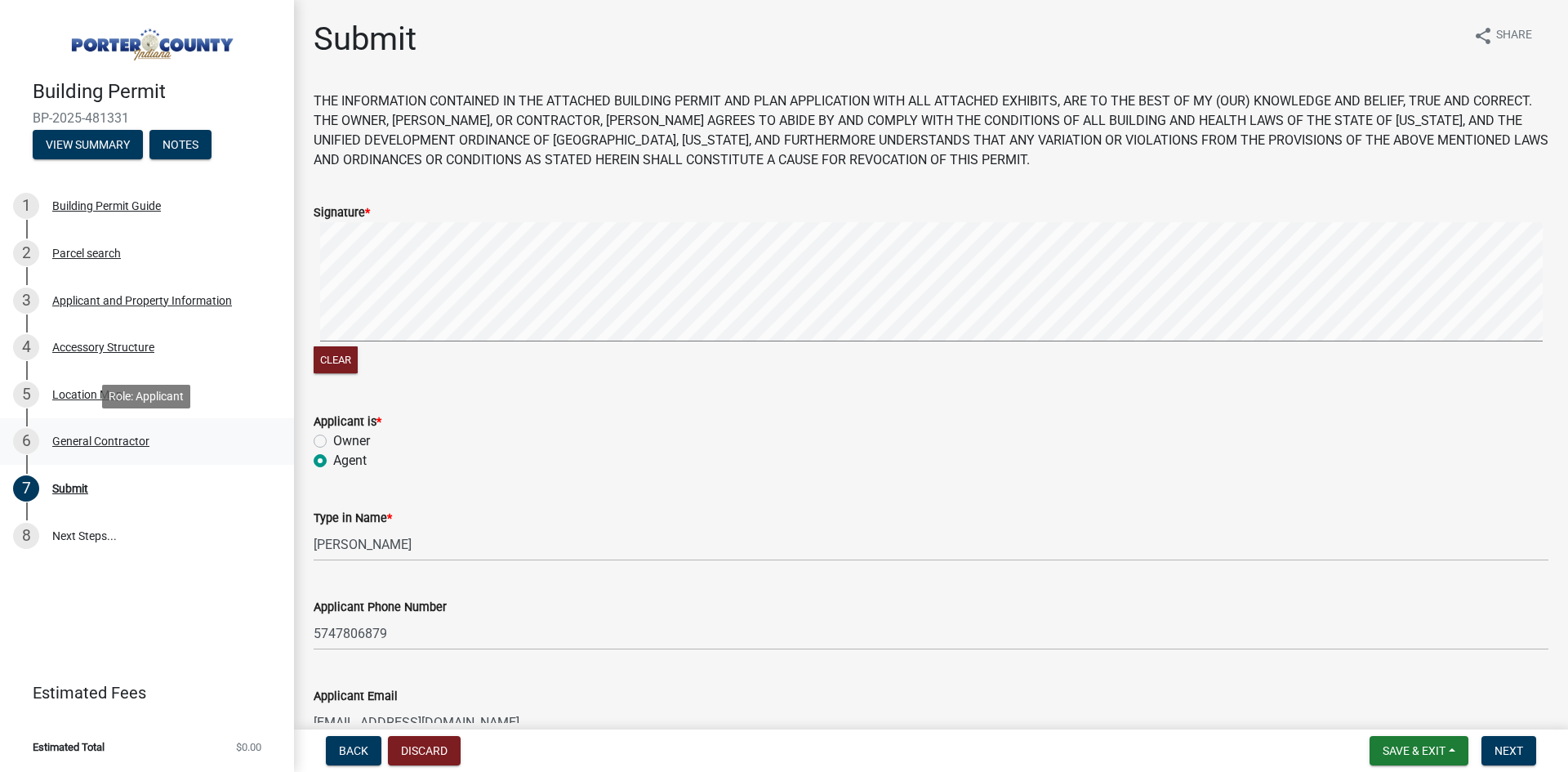
click at [139, 445] on div "General Contractor" at bounding box center [100, 442] width 97 height 12
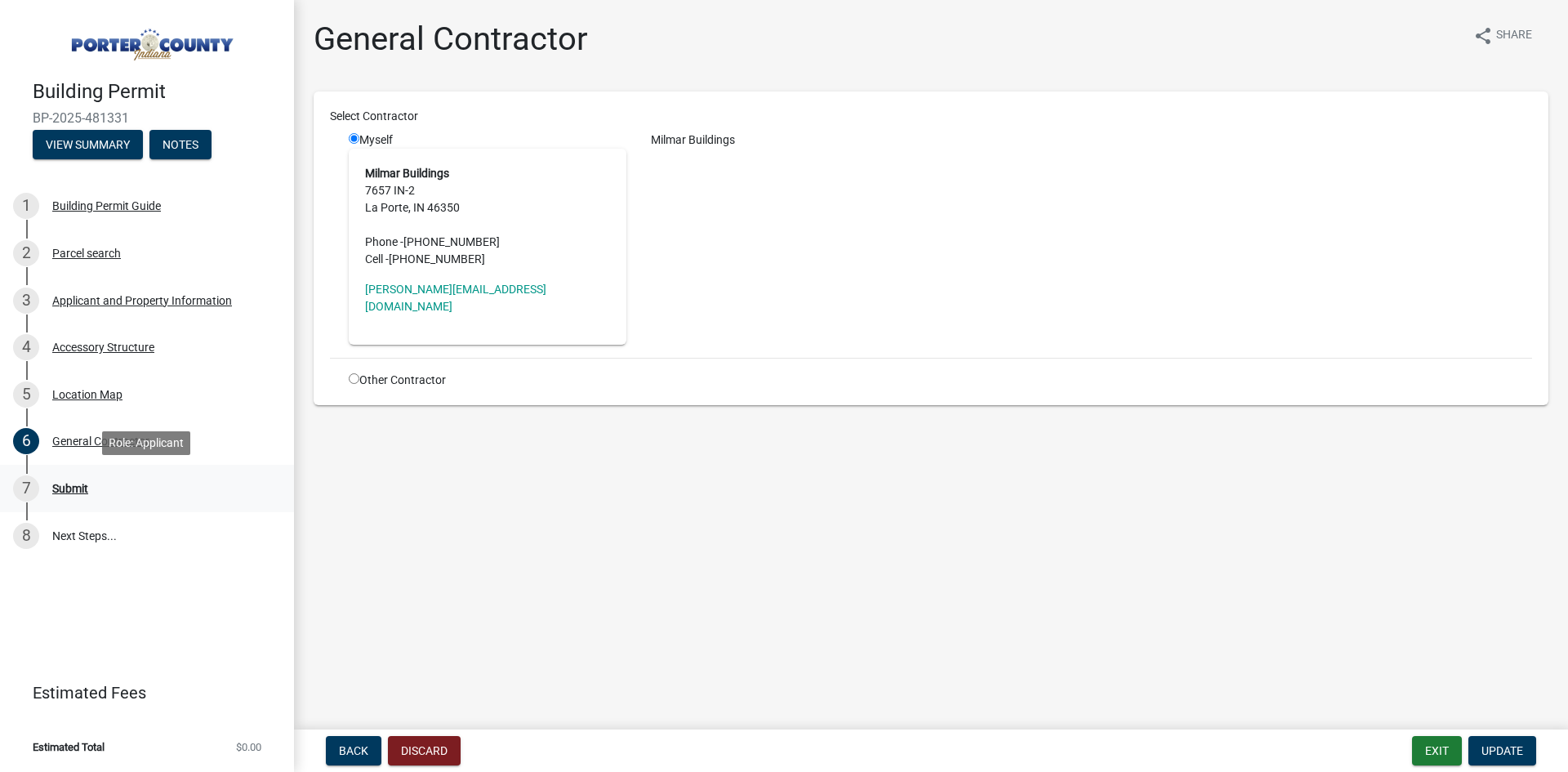
click at [86, 486] on div "Submit" at bounding box center [70, 489] width 36 height 12
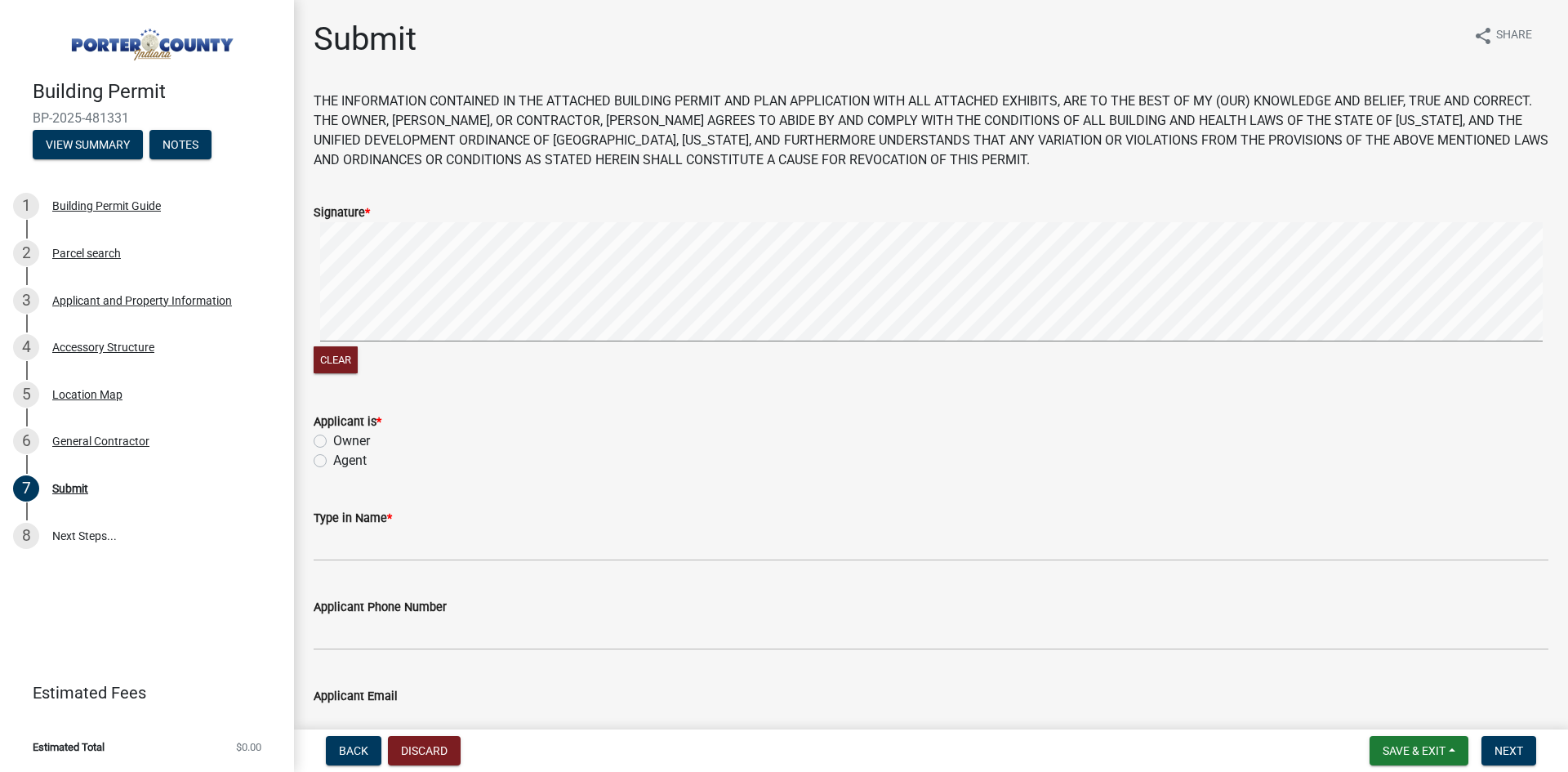
click at [333, 461] on label "Agent" at bounding box center [350, 460] width 33 height 20
click at [333, 461] on input "Agent" at bounding box center [338, 455] width 11 height 11
radio input "true"
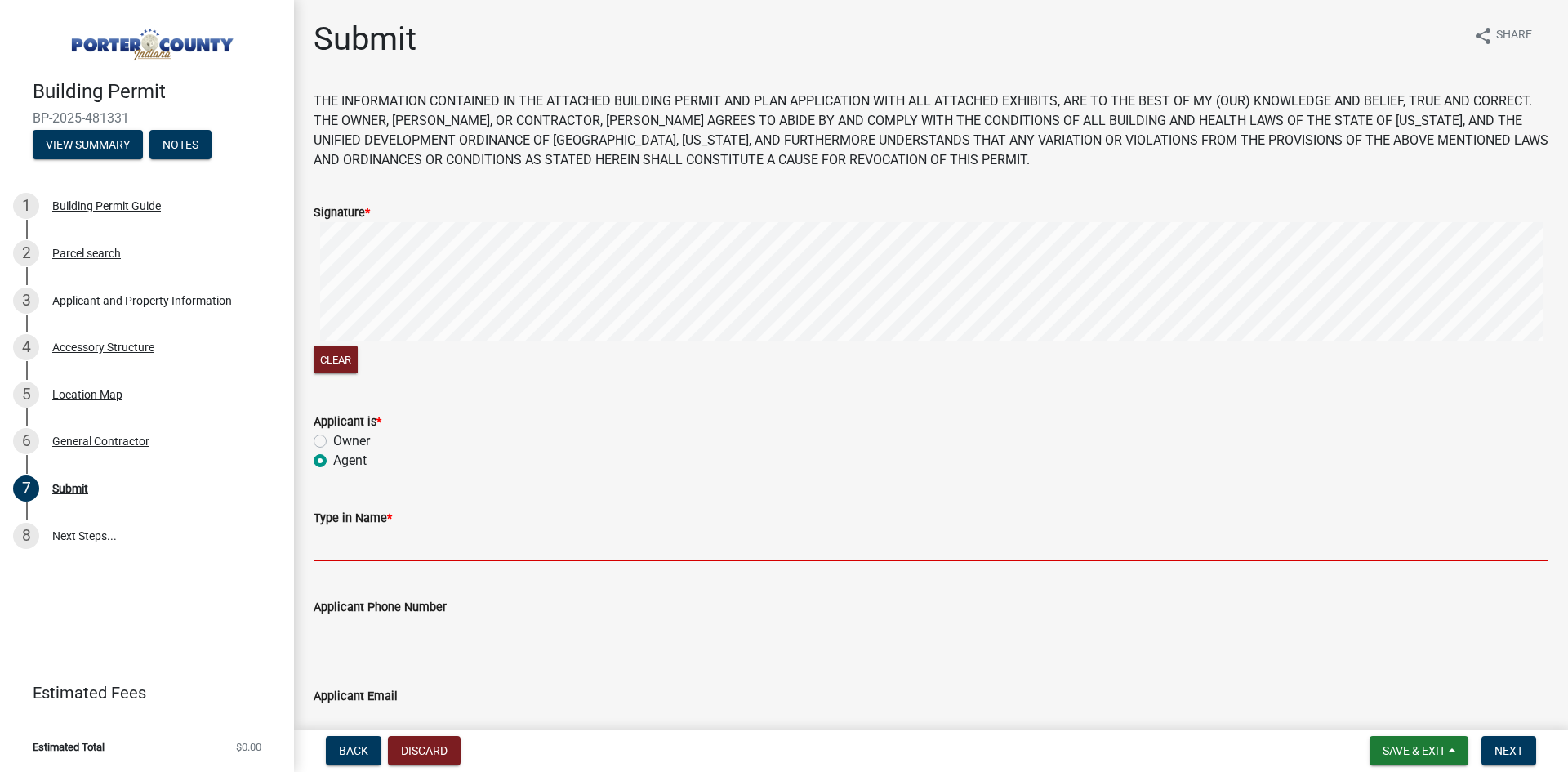
click at [332, 542] on input "Type in Name *" at bounding box center [931, 544] width 1235 height 33
type input "[PERSON_NAME]"
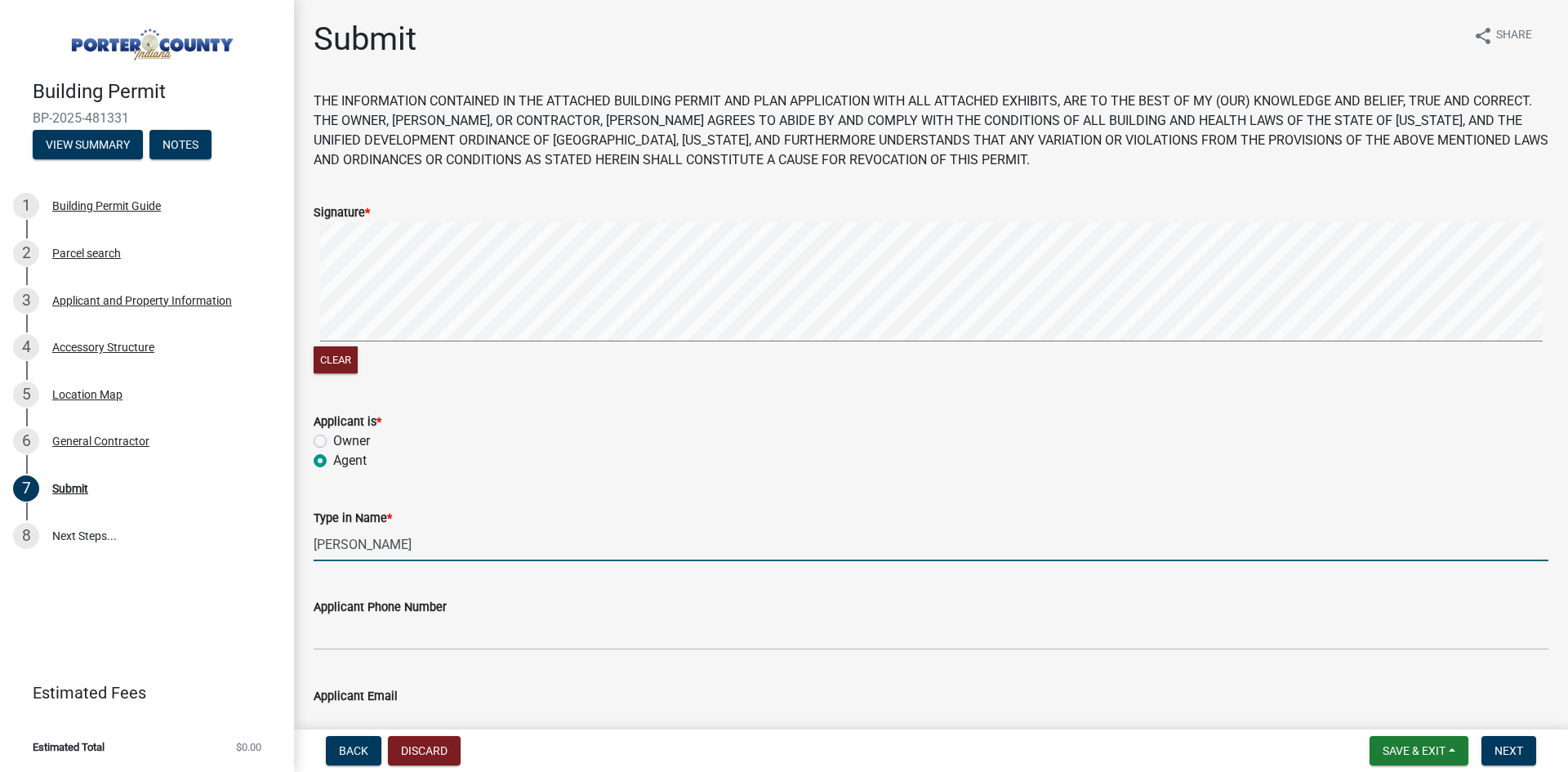
type input "5747806879"
type input "[EMAIL_ADDRESS][DOMAIN_NAME]"
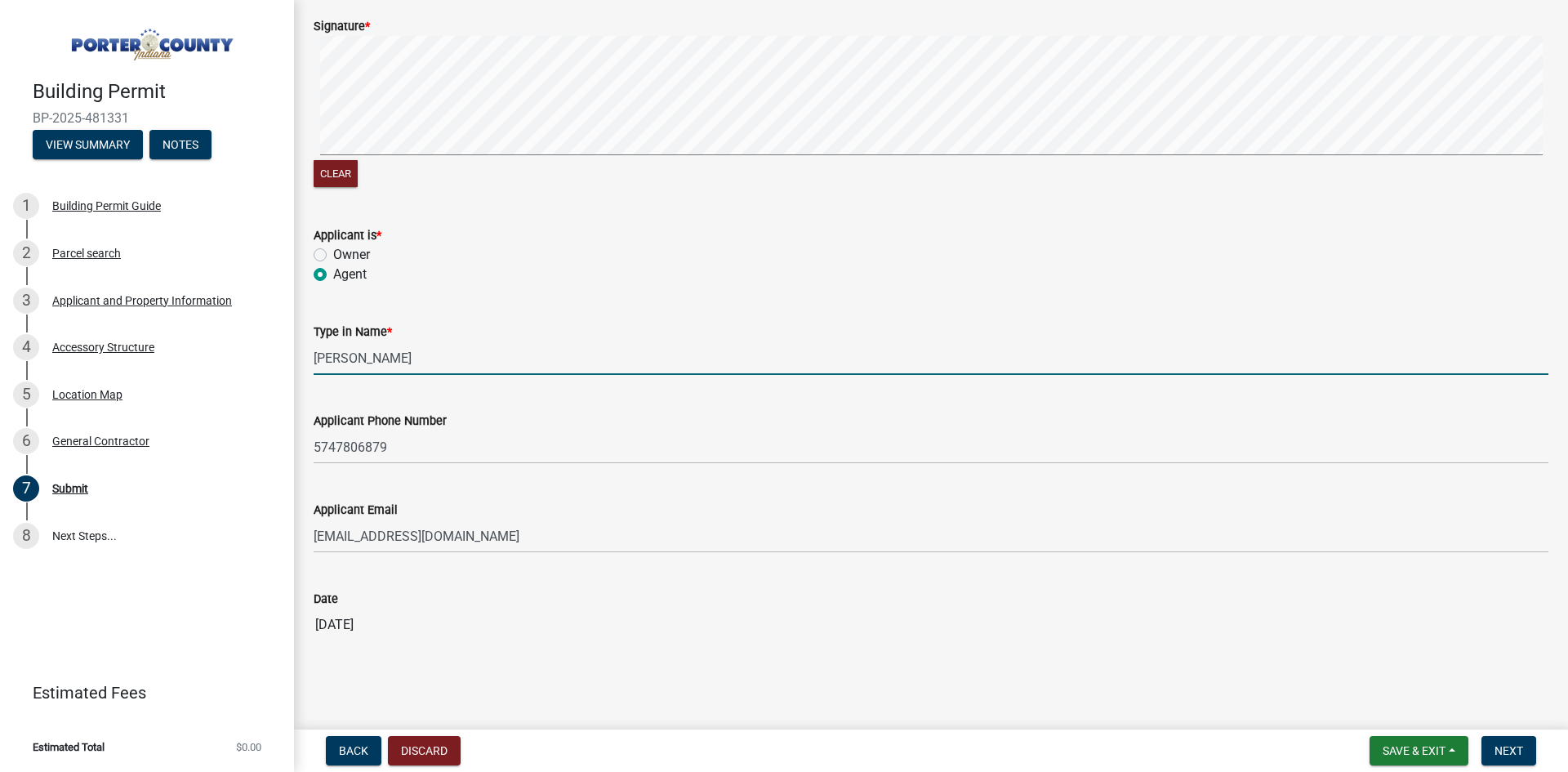
scroll to position [195, 0]
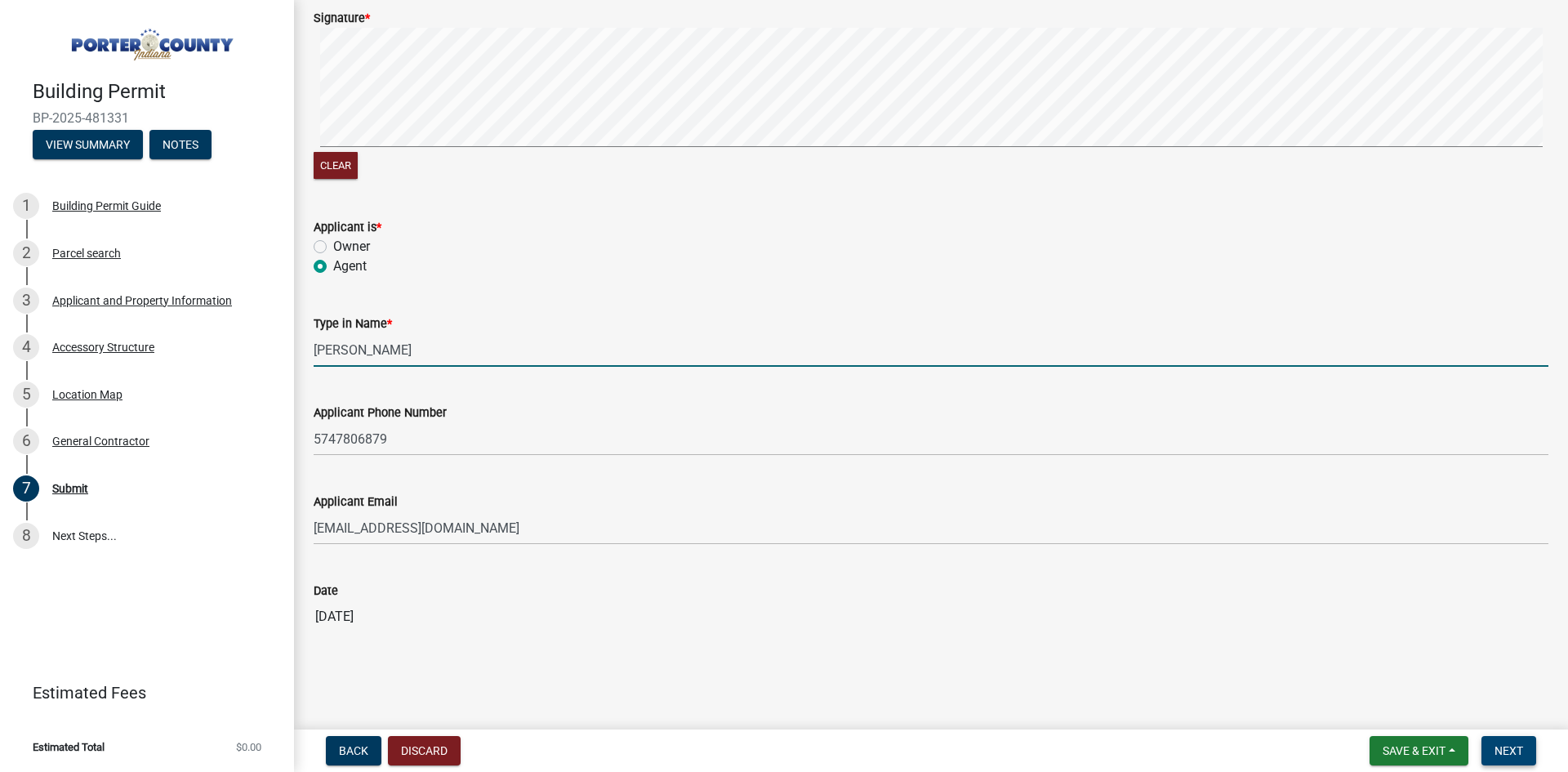
click at [1514, 746] on span "Next" at bounding box center [1508, 749] width 29 height 13
